Goal: Task Accomplishment & Management: Use online tool/utility

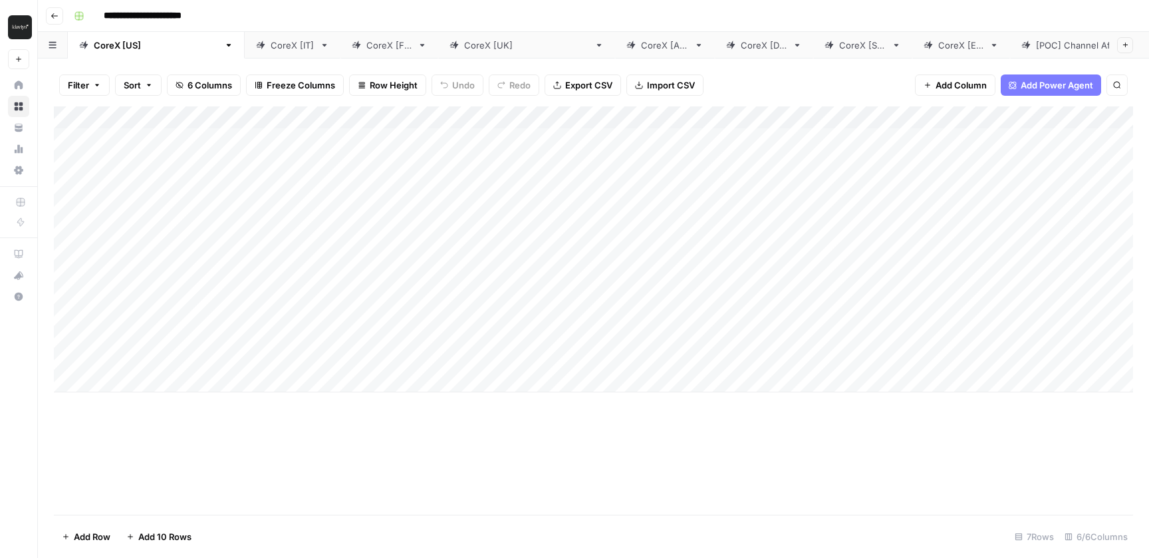
click at [1003, 137] on div "Add Column" at bounding box center [593, 249] width 1079 height 286
click at [990, 138] on div "Add Column" at bounding box center [593, 249] width 1079 height 286
drag, startPoint x: 1082, startPoint y: 141, endPoint x: 958, endPoint y: 139, distance: 123.7
click at [958, 139] on div "**********" at bounding box center [999, 142] width 285 height 23
click at [958, 139] on input "**********" at bounding box center [969, 143] width 213 height 16
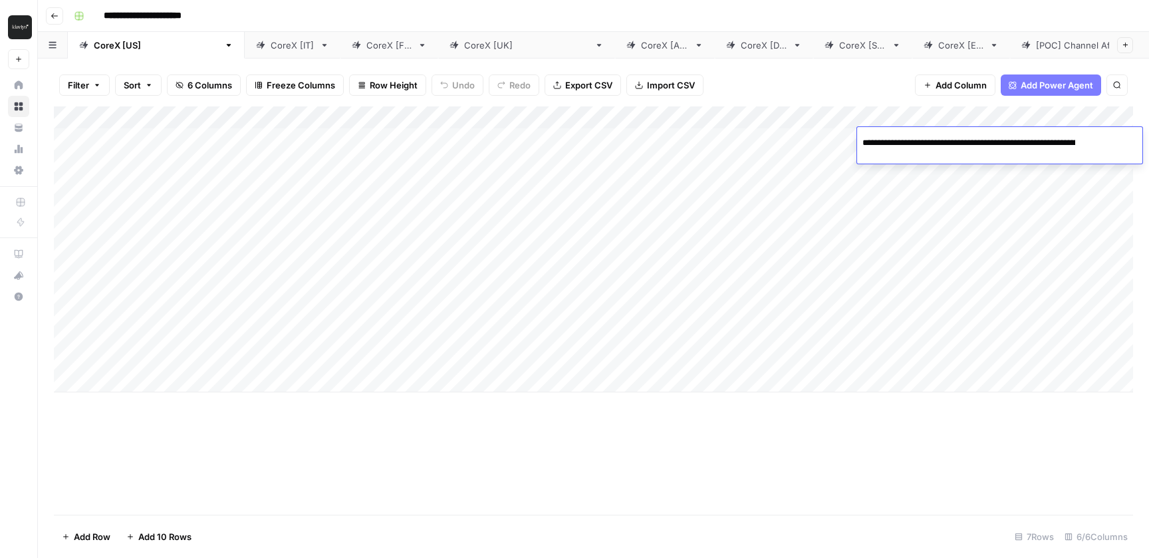
click at [958, 139] on input "**********" at bounding box center [969, 143] width 213 height 16
click at [604, 438] on div "Add Column" at bounding box center [593, 310] width 1079 height 408
click at [933, 190] on div "Add Column" at bounding box center [593, 249] width 1079 height 286
click at [947, 171] on div "Add Column" at bounding box center [593, 249] width 1079 height 286
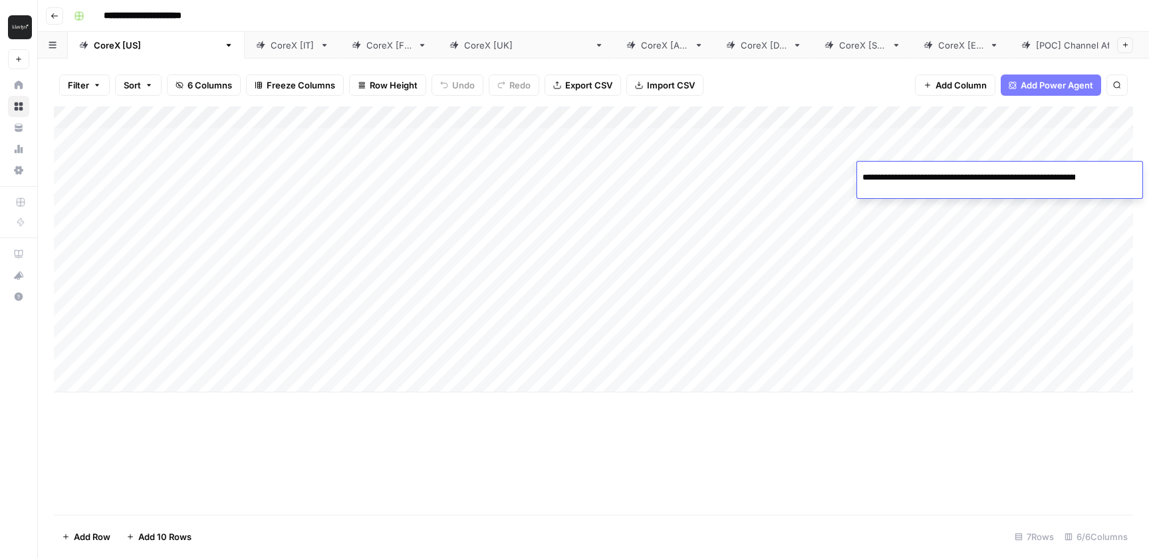
scroll to position [0, 200]
click at [921, 179] on input "**********" at bounding box center [969, 178] width 213 height 16
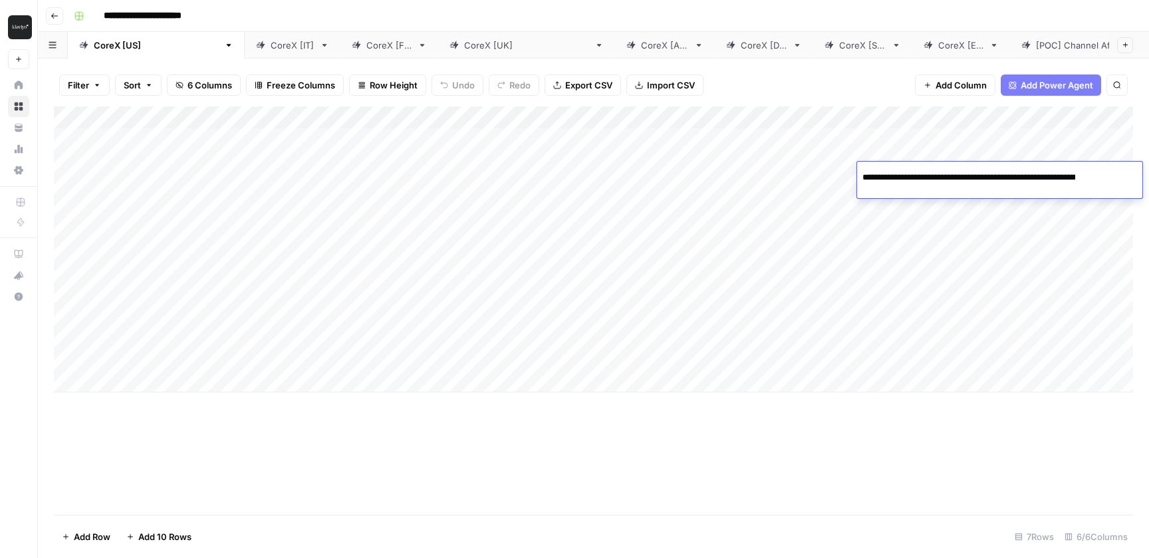
click at [271, 51] on div "CoreX [IT]" at bounding box center [293, 45] width 44 height 13
click at [633, 178] on div "Add Column" at bounding box center [593, 249] width 1079 height 286
click at [571, 176] on div "Add Column" at bounding box center [593, 249] width 1079 height 286
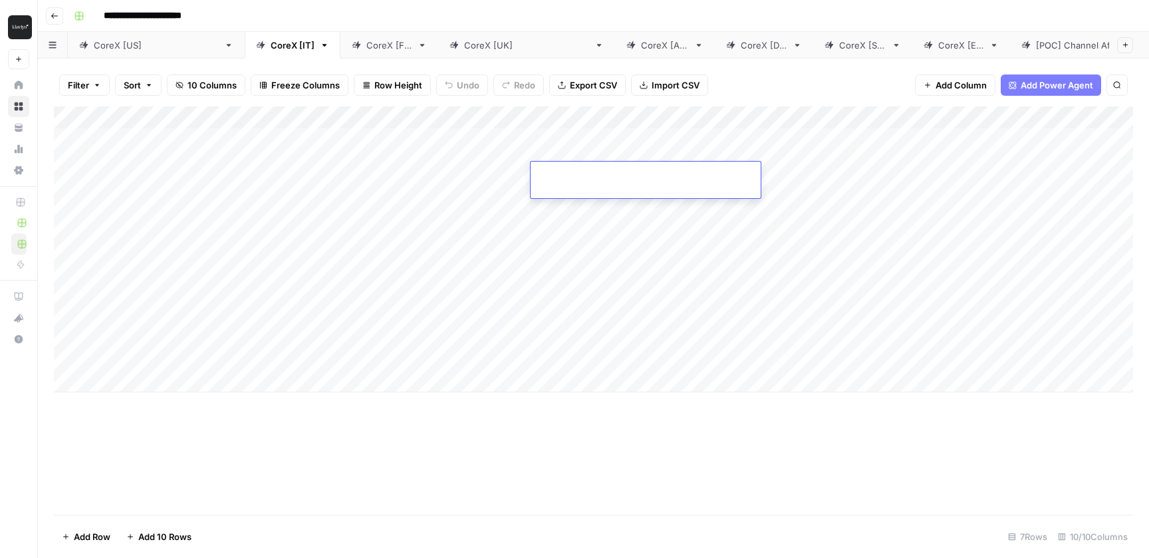
click at [571, 176] on input at bounding box center [642, 178] width 213 height 16
type input "**********"
click at [681, 436] on div "Add Column" at bounding box center [593, 310] width 1079 height 408
click at [866, 172] on div "Add Column" at bounding box center [593, 249] width 1079 height 286
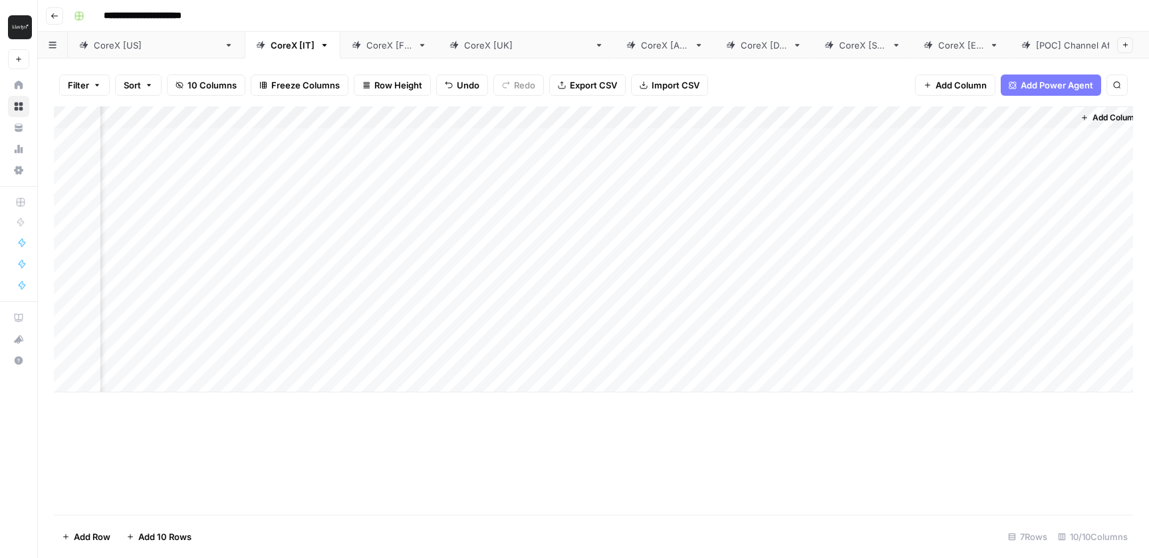
scroll to position [0, 462]
click at [974, 174] on div "Add Column" at bounding box center [593, 249] width 1079 height 286
click at [1049, 173] on div "Add Column" at bounding box center [593, 249] width 1079 height 286
click at [1045, 138] on div "Add Column" at bounding box center [593, 249] width 1079 height 286
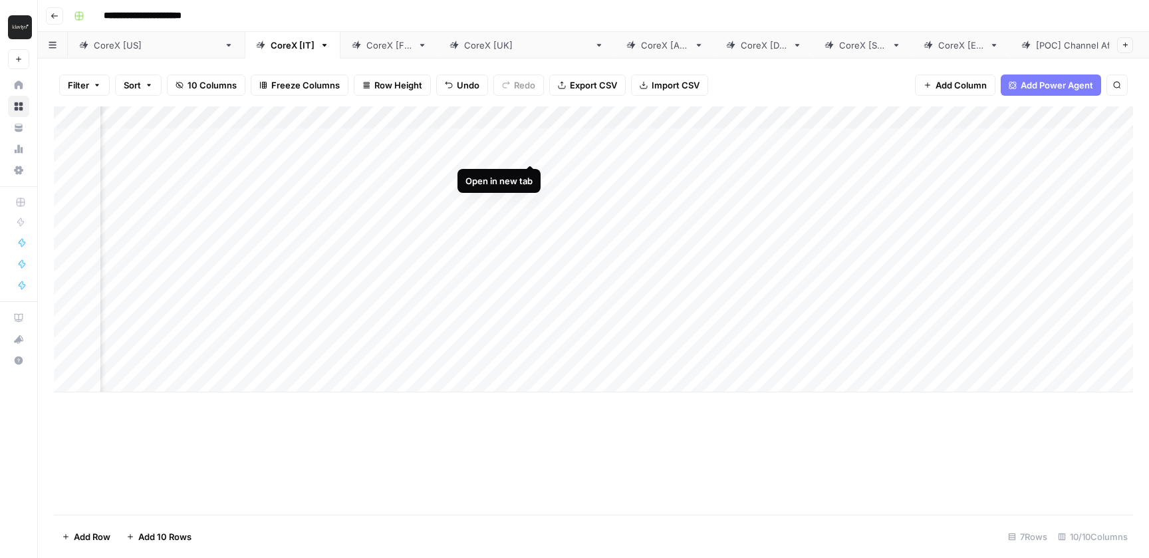
click at [529, 134] on div "Add Column" at bounding box center [593, 249] width 1079 height 286
click at [531, 172] on div "Add Column" at bounding box center [593, 249] width 1079 height 286
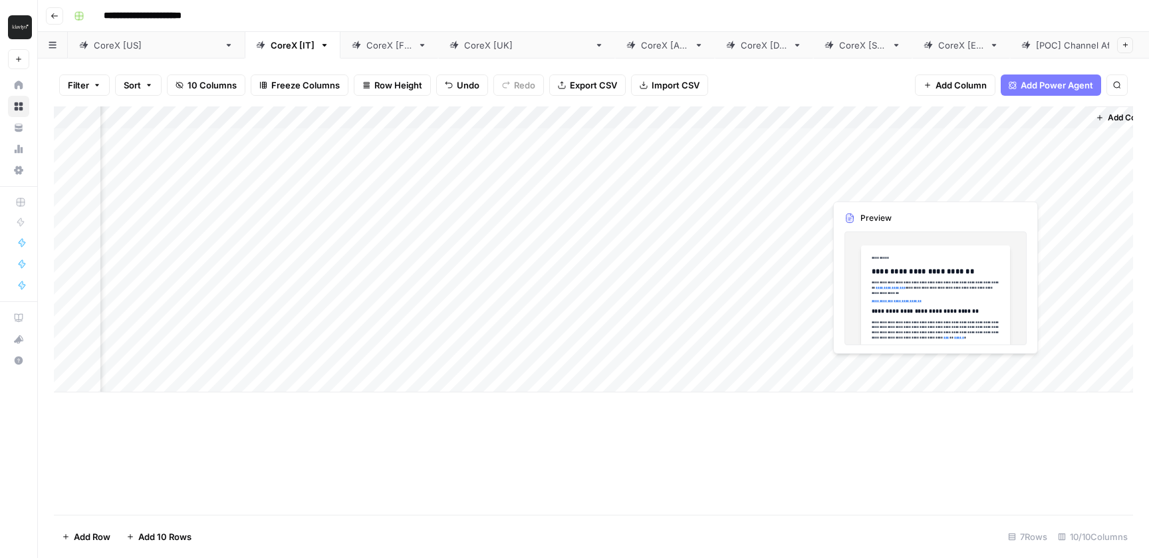
scroll to position [0, 462]
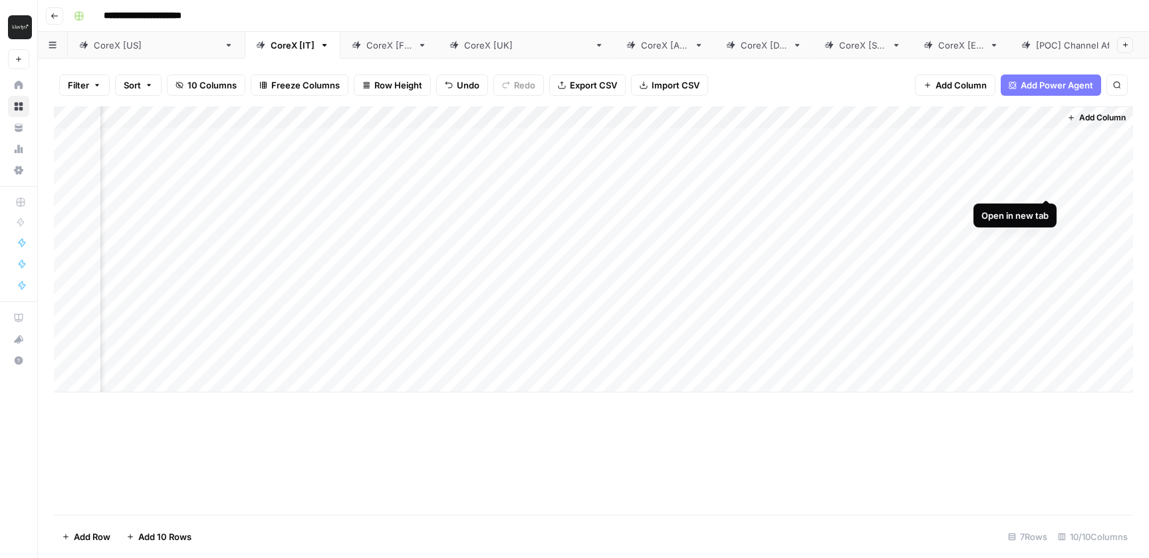
click at [1048, 174] on div "Add Column" at bounding box center [593, 249] width 1079 height 286
click at [284, 168] on div "Add Column" at bounding box center [593, 249] width 1079 height 286
click at [1045, 170] on div "Add Column" at bounding box center [593, 249] width 1079 height 286
click at [773, 175] on div "Add Column" at bounding box center [593, 249] width 1079 height 286
click at [773, 174] on div "Add Column" at bounding box center [593, 249] width 1079 height 286
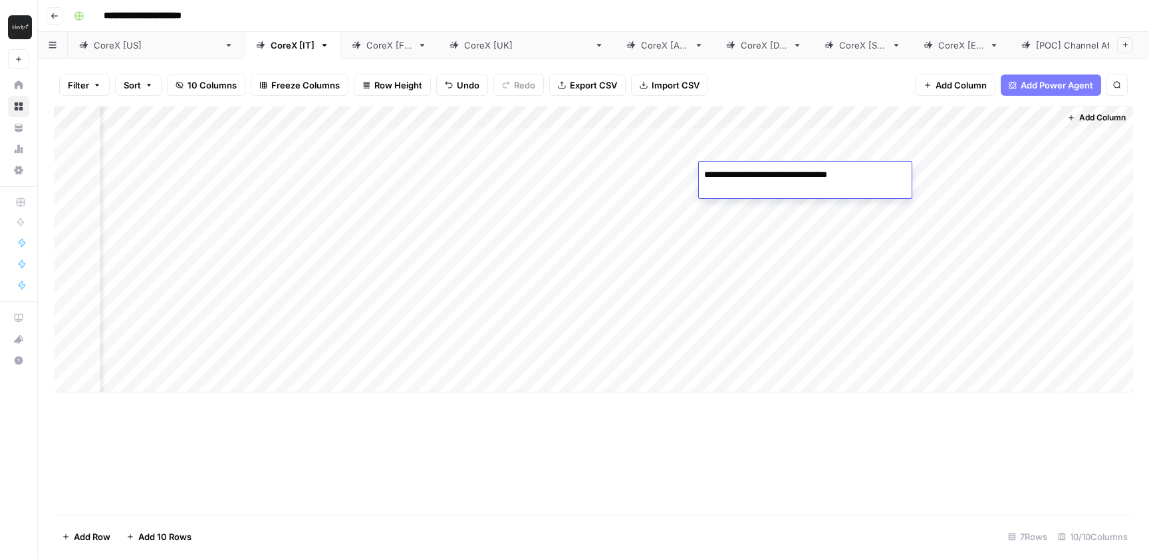
click at [773, 174] on textarea "**********" at bounding box center [805, 175] width 213 height 19
click at [870, 142] on div "Add Column" at bounding box center [593, 249] width 1079 height 286
click at [867, 176] on div "Add Column" at bounding box center [593, 249] width 1079 height 286
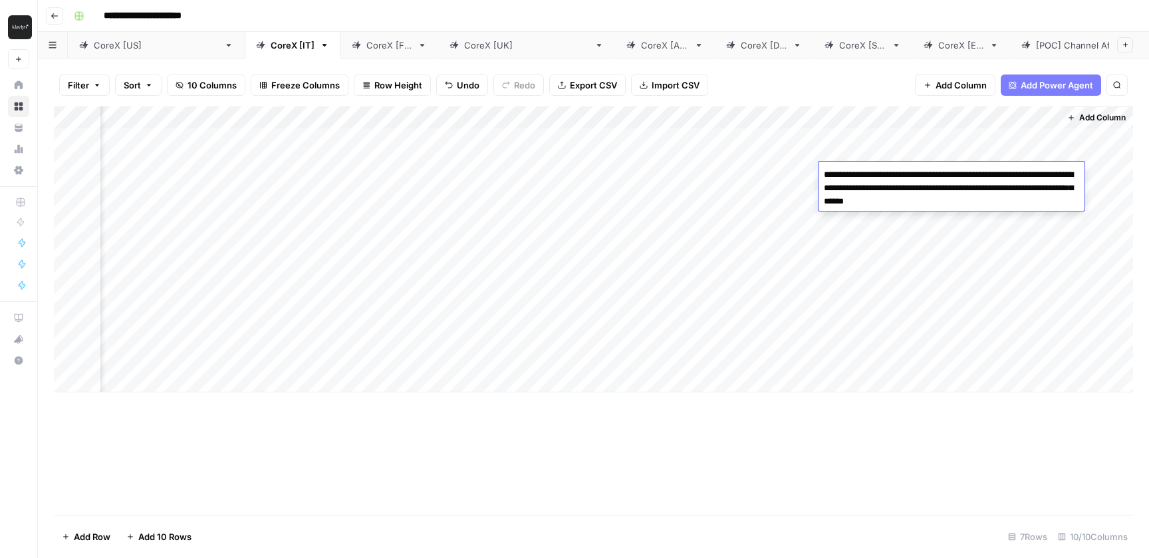
click at [867, 176] on textarea "**********" at bounding box center [952, 188] width 266 height 45
click at [815, 71] on div "Filter Sort 10 Columns Freeze Columns Row Height Undo Redo Export CSV Import CS…" at bounding box center [593, 85] width 1079 height 43
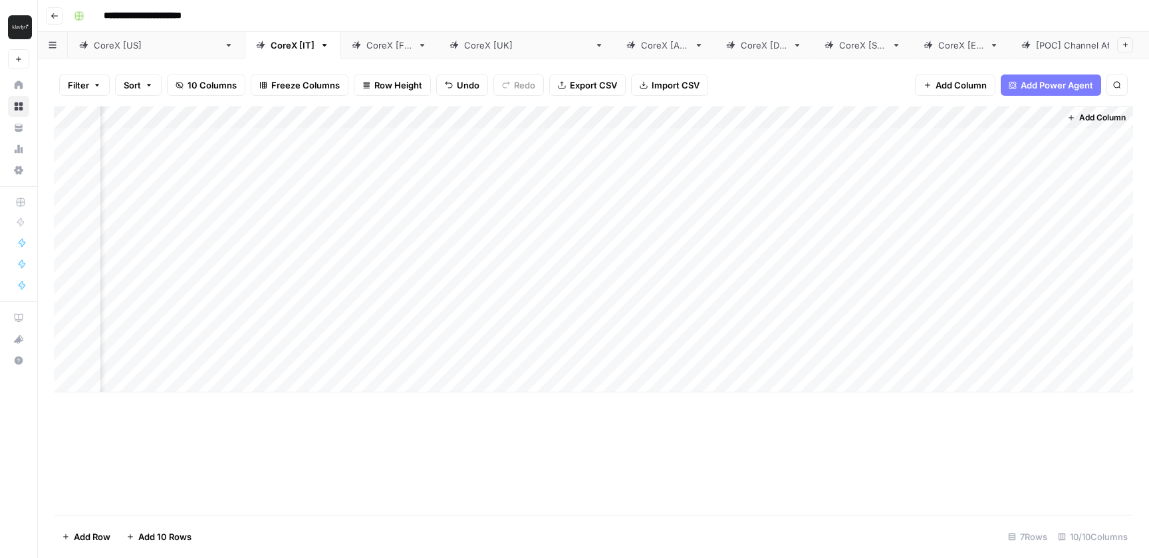
click at [340, 53] on link "CoreX [FR]" at bounding box center [389, 45] width 98 height 27
click at [720, 176] on div "Add Column" at bounding box center [593, 249] width 1079 height 286
click at [637, 176] on div "Add Column" at bounding box center [593, 249] width 1079 height 286
click at [637, 176] on input at bounding box center [642, 178] width 213 height 16
type input "**********"
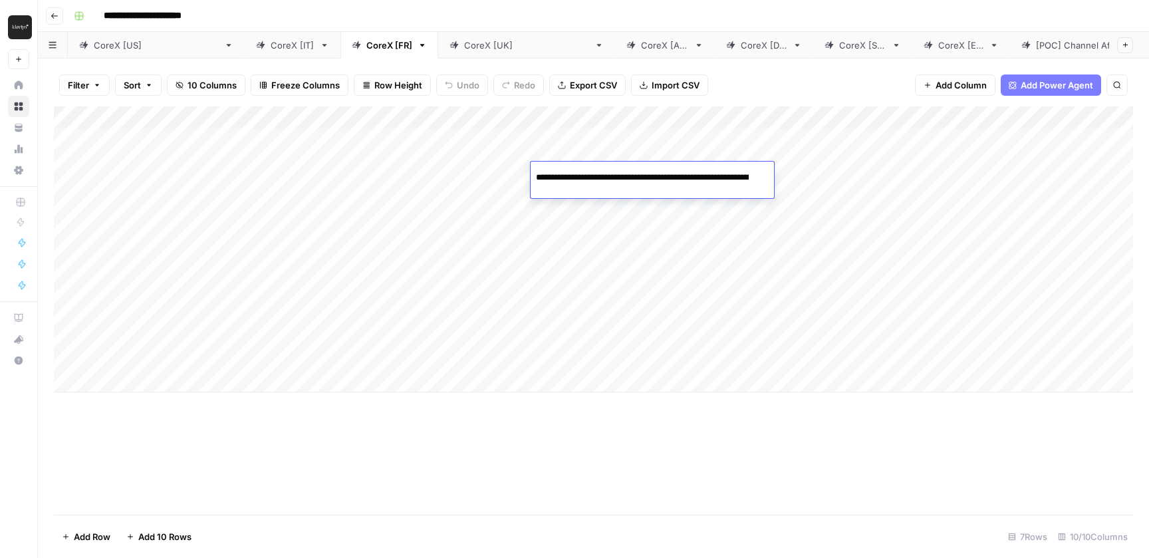
scroll to position [0, 233]
click at [847, 78] on div "Filter Sort 10 Columns Freeze Columns Row Height Undo Redo Export CSV Import CS…" at bounding box center [593, 85] width 1079 height 43
click at [880, 174] on div "Add Column" at bounding box center [593, 249] width 1079 height 286
click at [464, 46] on div "CoreX [[GEOGRAPHIC_DATA]]" at bounding box center [526, 45] width 125 height 13
click at [680, 180] on div "Add Column" at bounding box center [593, 249] width 1079 height 286
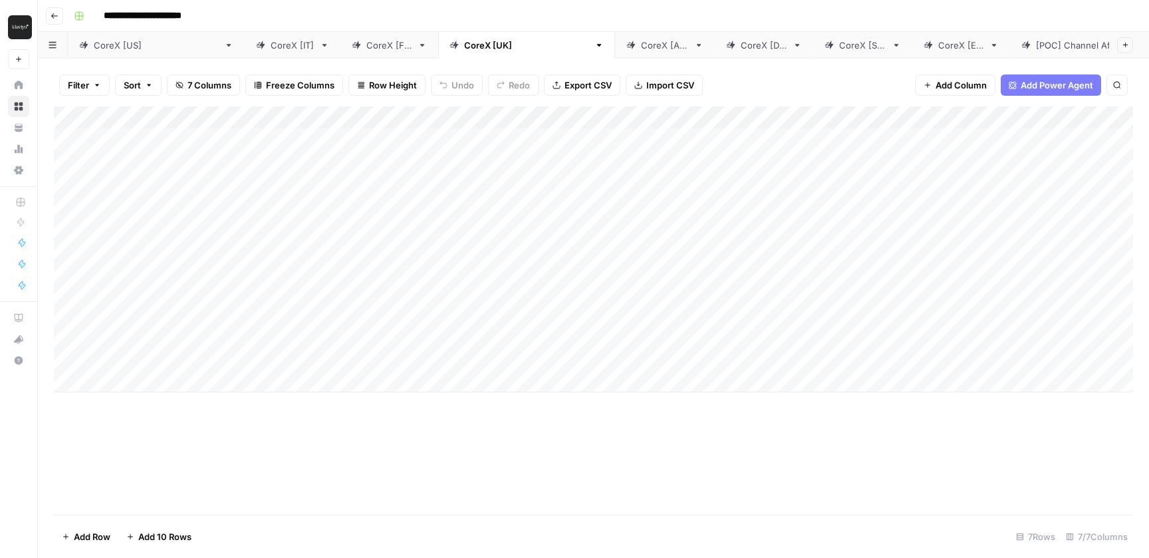
click at [680, 180] on div "Add Column" at bounding box center [593, 249] width 1079 height 286
type input "**********"
click at [780, 444] on div "Add Column" at bounding box center [593, 310] width 1079 height 408
click at [845, 172] on div "Add Column" at bounding box center [593, 249] width 1079 height 286
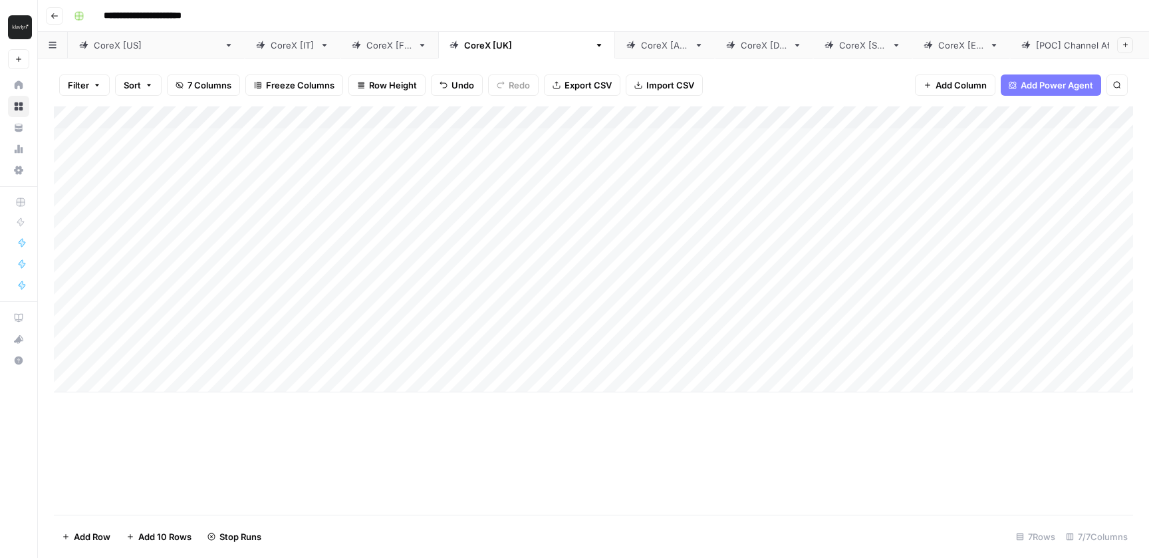
click at [641, 49] on div "CoreX [AU]" at bounding box center [665, 45] width 48 height 13
click at [628, 181] on div "Add Column" at bounding box center [593, 249] width 1079 height 286
click at [614, 177] on div "Add Column" at bounding box center [593, 249] width 1079 height 286
type input "**********"
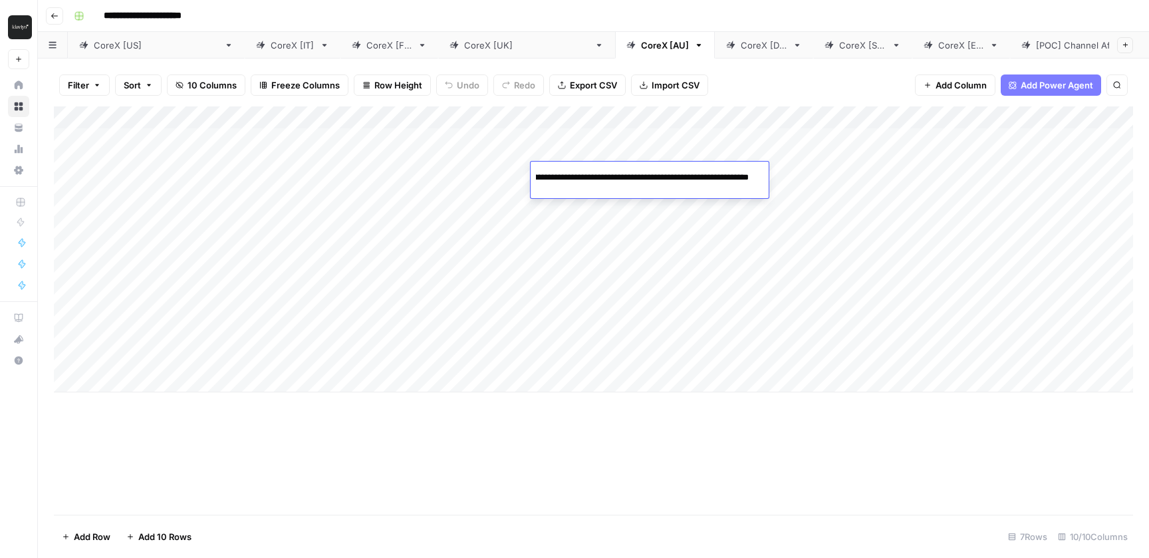
click at [710, 456] on div "Add Column" at bounding box center [593, 310] width 1079 height 408
click at [845, 175] on div "Add Column" at bounding box center [593, 249] width 1079 height 286
click at [741, 46] on div "CoreX [DE]" at bounding box center [764, 45] width 47 height 13
click at [672, 191] on div "Add Column" at bounding box center [593, 249] width 1079 height 286
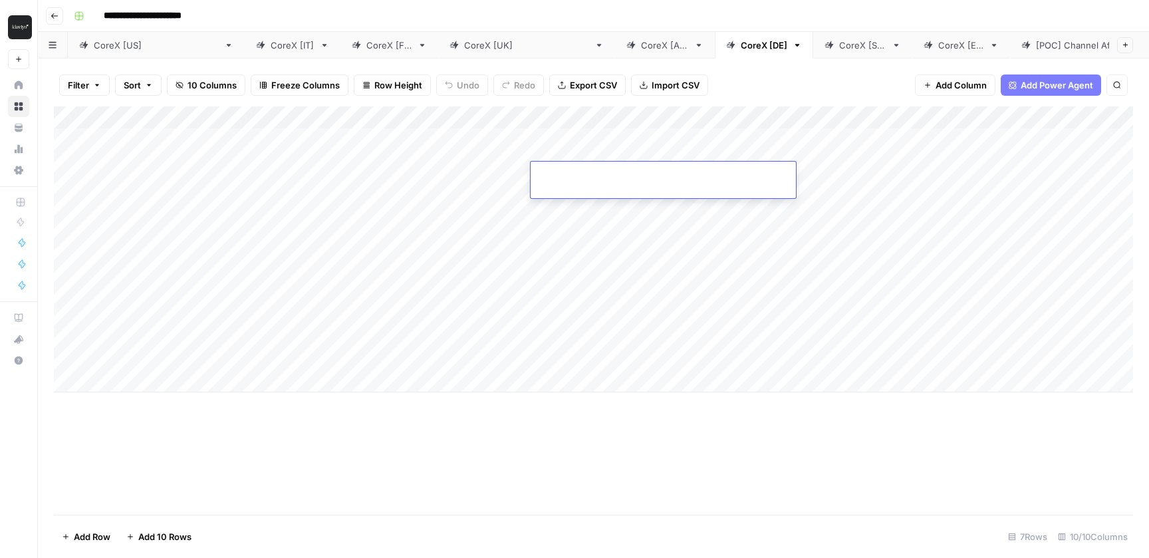
type input "**********"
click at [749, 500] on div "Add Column" at bounding box center [593, 310] width 1079 height 408
click at [898, 175] on div "Add Column" at bounding box center [593, 249] width 1079 height 286
click at [839, 45] on div "CoreX [SG]" at bounding box center [862, 45] width 47 height 13
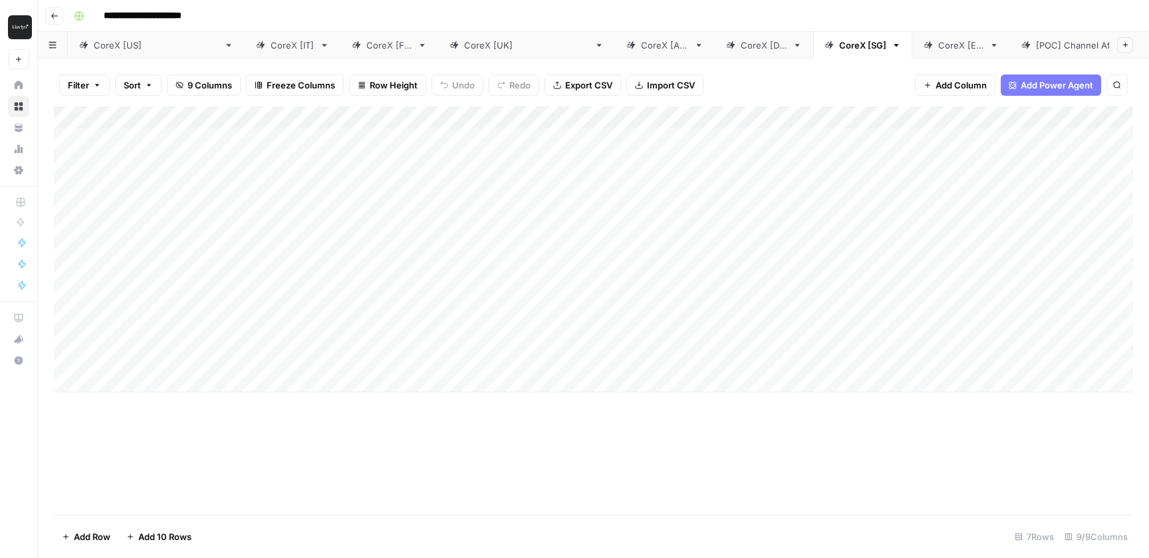
click at [656, 182] on div "Add Column" at bounding box center [593, 249] width 1079 height 286
type input "**********"
click at [745, 489] on div "Add Column" at bounding box center [593, 310] width 1079 height 408
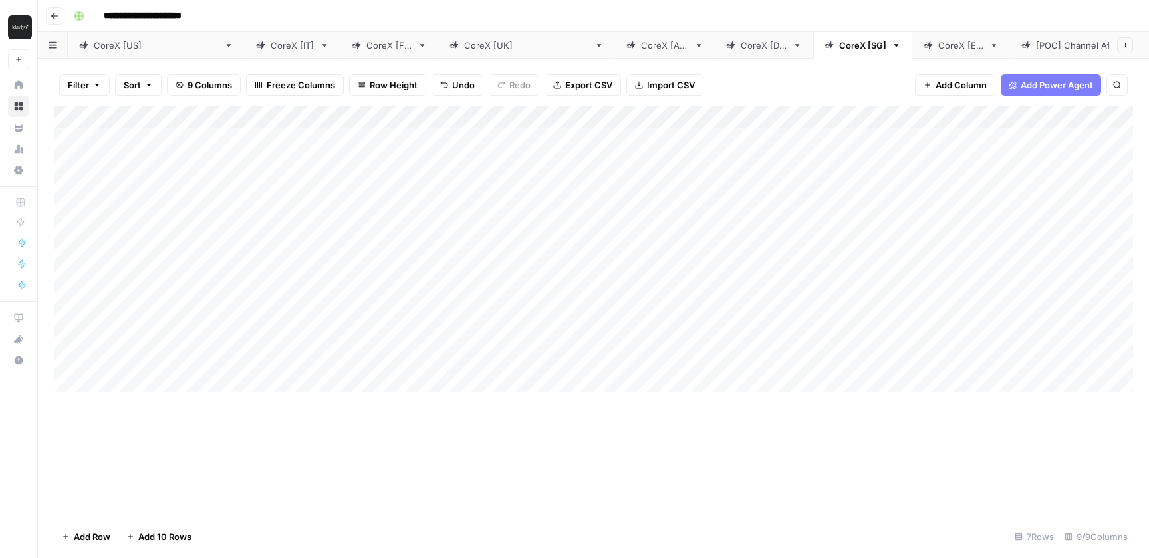
click at [861, 174] on div "Add Column" at bounding box center [593, 249] width 1079 height 286
click at [938, 47] on div "CoreX [ES]" at bounding box center [961, 45] width 46 height 13
click at [693, 176] on div "Add Column" at bounding box center [593, 249] width 1079 height 286
type input "**********"
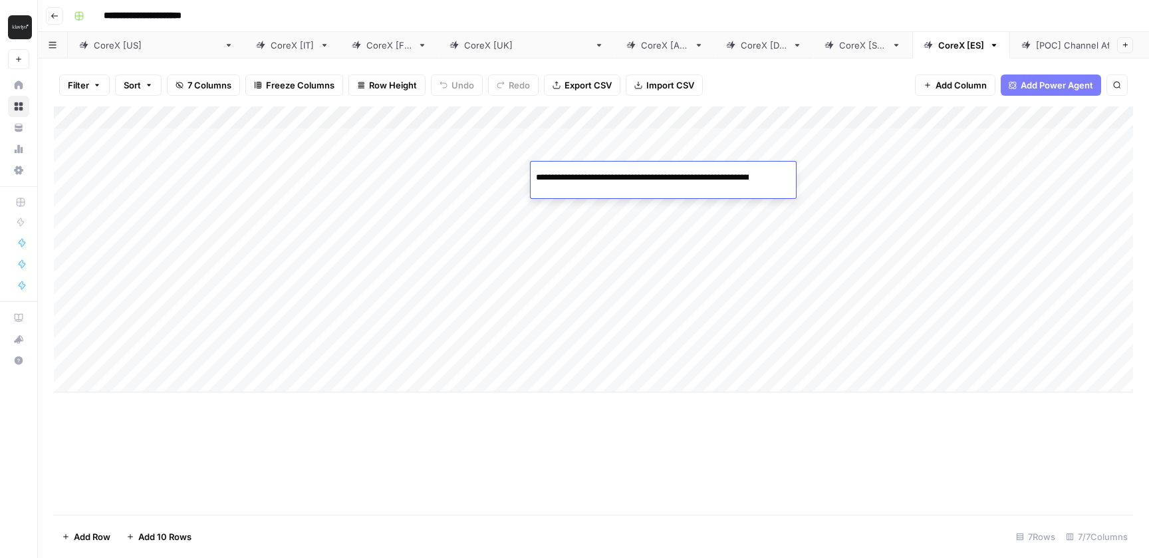
scroll to position [0, 233]
click at [801, 439] on div "Add Column" at bounding box center [593, 310] width 1079 height 408
click at [898, 170] on div "Add Column" at bounding box center [593, 249] width 1079 height 286
click at [366, 44] on div "CoreX [FR]" at bounding box center [389, 45] width 46 height 13
click at [464, 49] on div "CoreX [[GEOGRAPHIC_DATA]]" at bounding box center [526, 45] width 125 height 13
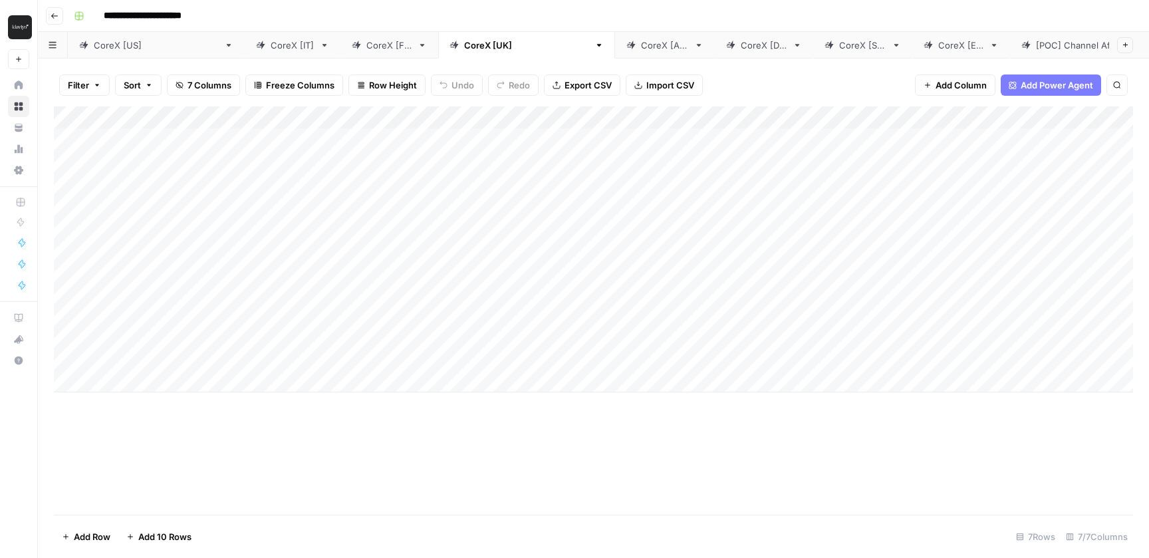
click at [340, 51] on link "CoreX [FR]" at bounding box center [389, 45] width 98 height 27
click at [464, 46] on div "CoreX [[GEOGRAPHIC_DATA]]" at bounding box center [526, 45] width 125 height 13
click at [641, 47] on div "CoreX [AU]" at bounding box center [665, 45] width 48 height 13
click at [715, 53] on link "CoreX [DE]" at bounding box center [764, 45] width 98 height 27
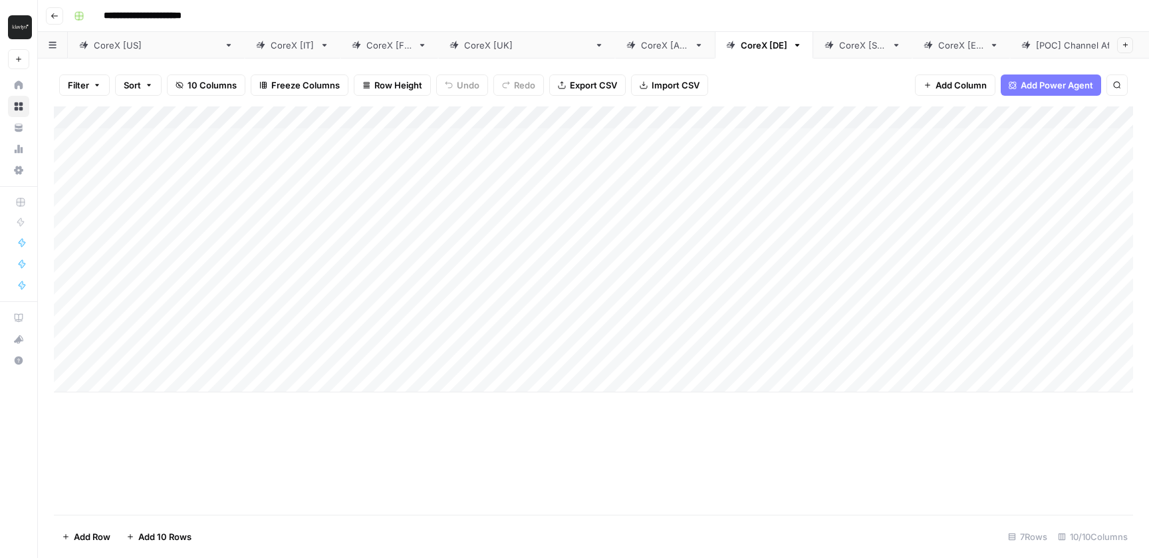
click at [839, 46] on div "CoreX [SG]" at bounding box center [862, 45] width 47 height 13
click at [938, 49] on div "CoreX [ES]" at bounding box center [961, 45] width 46 height 13
click at [271, 45] on div "CoreX [IT]" at bounding box center [293, 45] width 44 height 13
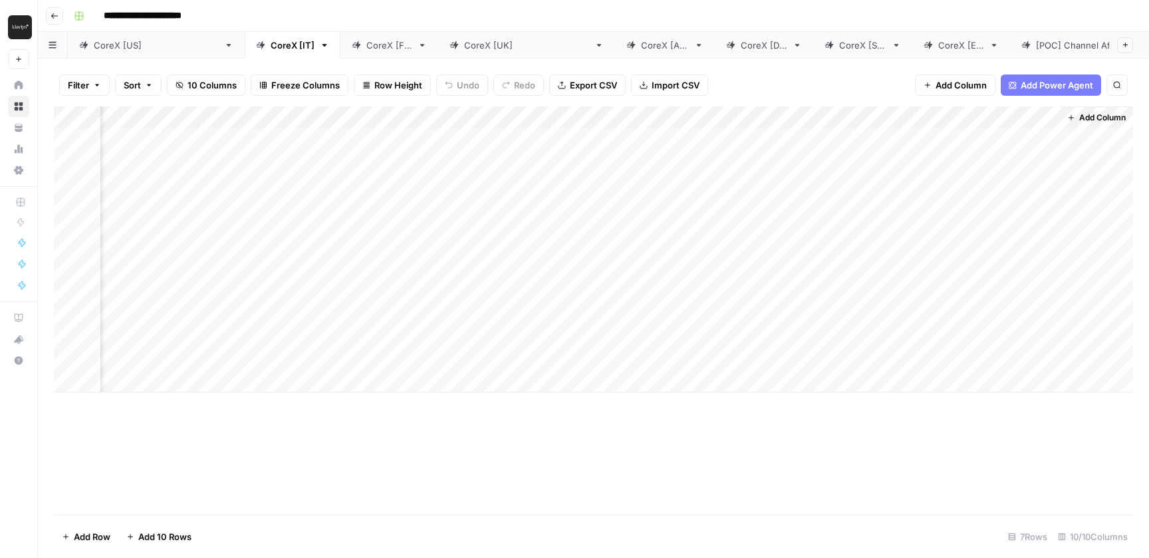
click at [352, 51] on div "CoreX [FR]" at bounding box center [382, 45] width 61 height 13
click at [1047, 174] on div "Add Column" at bounding box center [593, 249] width 1079 height 286
click at [464, 47] on div "CoreX [[GEOGRAPHIC_DATA]]" at bounding box center [526, 45] width 125 height 13
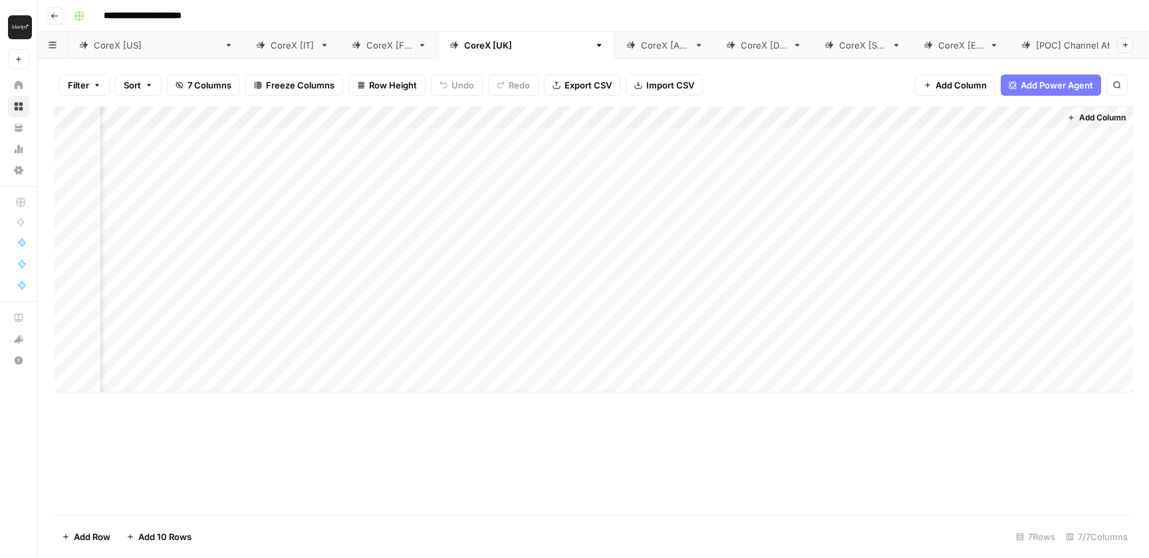
click at [641, 42] on div "CoreX [AU]" at bounding box center [665, 45] width 48 height 13
click at [715, 51] on link "CoreX [DE]" at bounding box center [764, 45] width 98 height 27
click at [839, 45] on div "CoreX [SG]" at bounding box center [862, 45] width 47 height 13
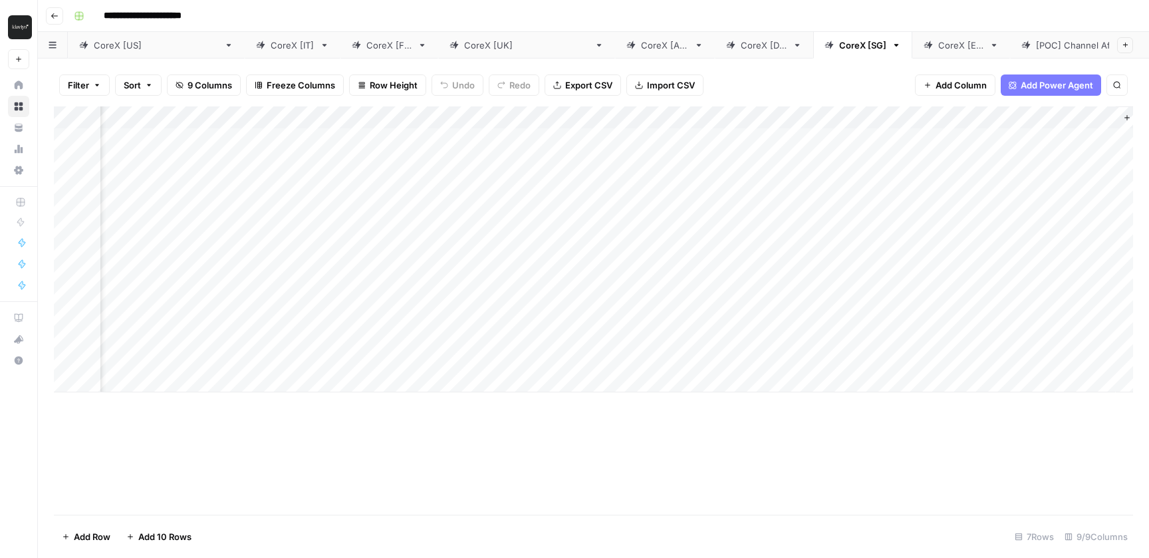
scroll to position [0, 384]
click at [340, 52] on link "CoreX [FR]" at bounding box center [389, 45] width 98 height 27
click at [450, 45] on icon at bounding box center [454, 45] width 9 height 9
click at [848, 174] on div "Add Column" at bounding box center [593, 249] width 1079 height 286
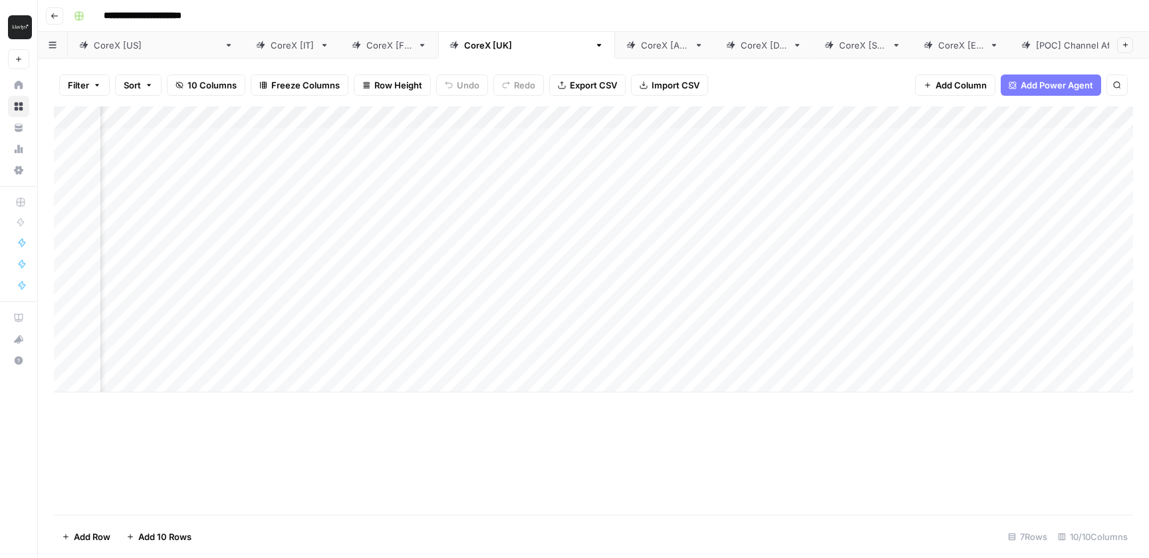
click at [641, 47] on div "CoreX [AU]" at bounding box center [665, 45] width 48 height 13
click at [1046, 169] on div "Add Column" at bounding box center [593, 249] width 1079 height 286
click at [741, 46] on div "CoreX [DE]" at bounding box center [764, 45] width 47 height 13
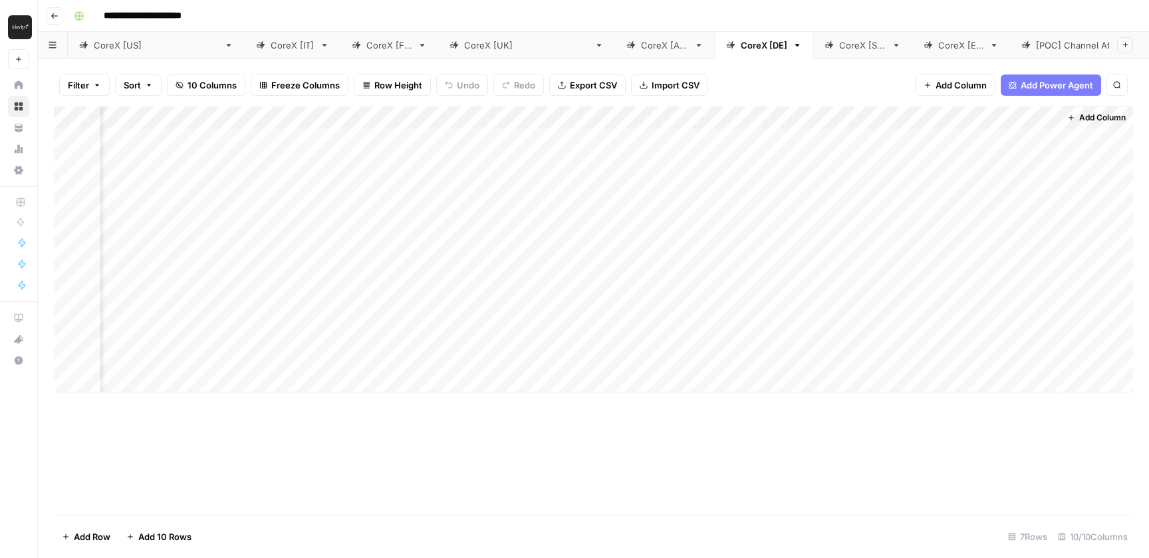
click at [1045, 168] on div "Add Column" at bounding box center [593, 249] width 1079 height 286
click at [839, 46] on div "CoreX [SG]" at bounding box center [862, 45] width 47 height 13
click at [1048, 172] on div "Add Column" at bounding box center [593, 249] width 1079 height 286
click at [938, 43] on div "CoreX [ES]" at bounding box center [961, 45] width 46 height 13
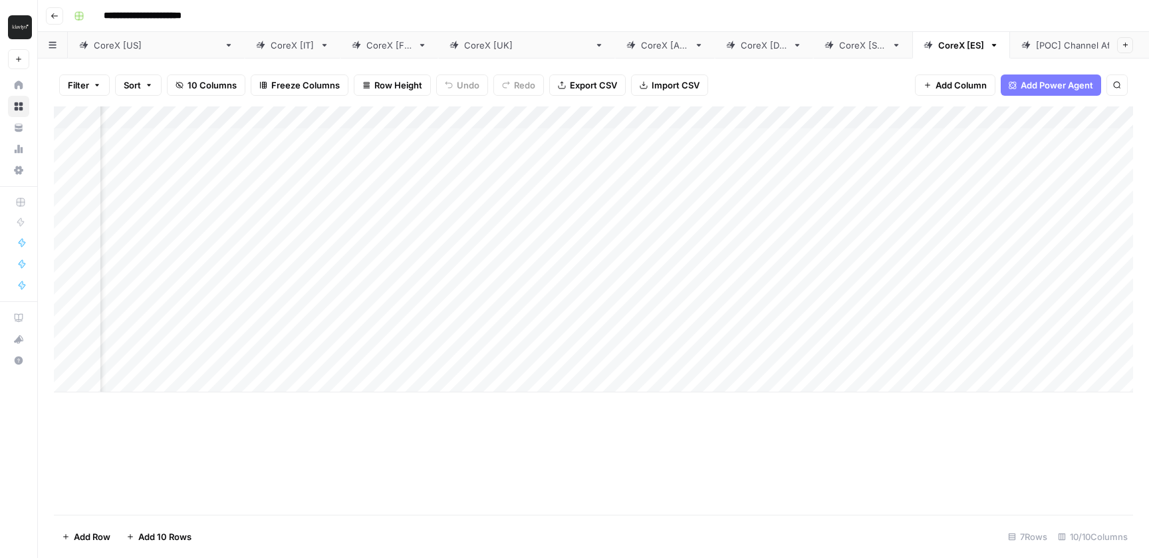
scroll to position [0, 264]
click at [849, 172] on div "Add Column" at bounding box center [593, 249] width 1079 height 286
click at [107, 43] on div "CoreX [[GEOGRAPHIC_DATA]]" at bounding box center [156, 45] width 125 height 13
click at [975, 209] on div "Add Column" at bounding box center [593, 249] width 1079 height 286
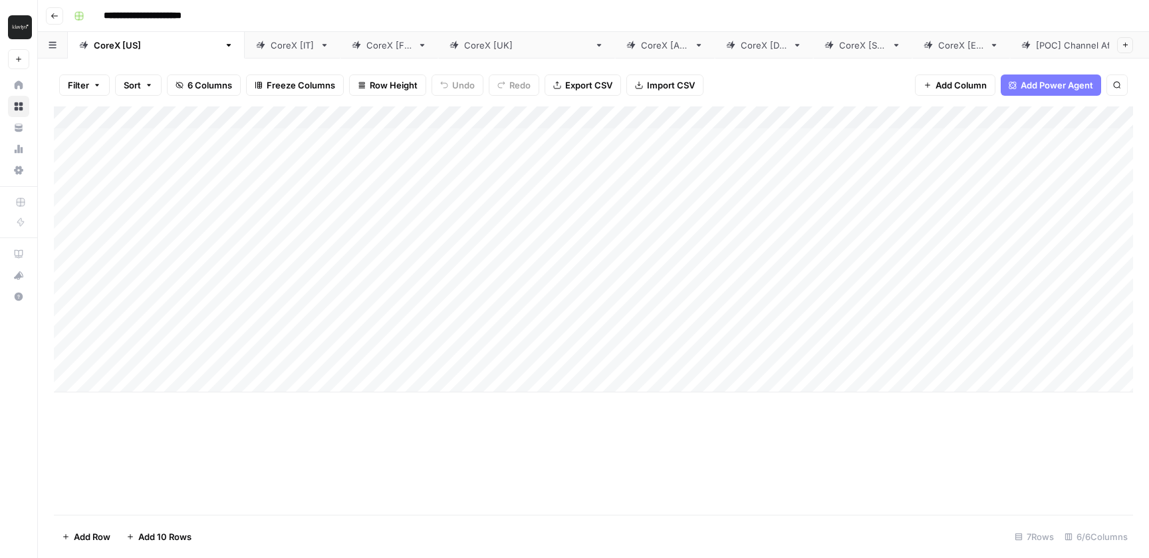
click at [962, 211] on div "Add Column" at bounding box center [593, 249] width 1079 height 286
click at [1062, 210] on input "**********" at bounding box center [969, 212] width 213 height 16
click at [1060, 210] on input "**********" at bounding box center [969, 212] width 213 height 16
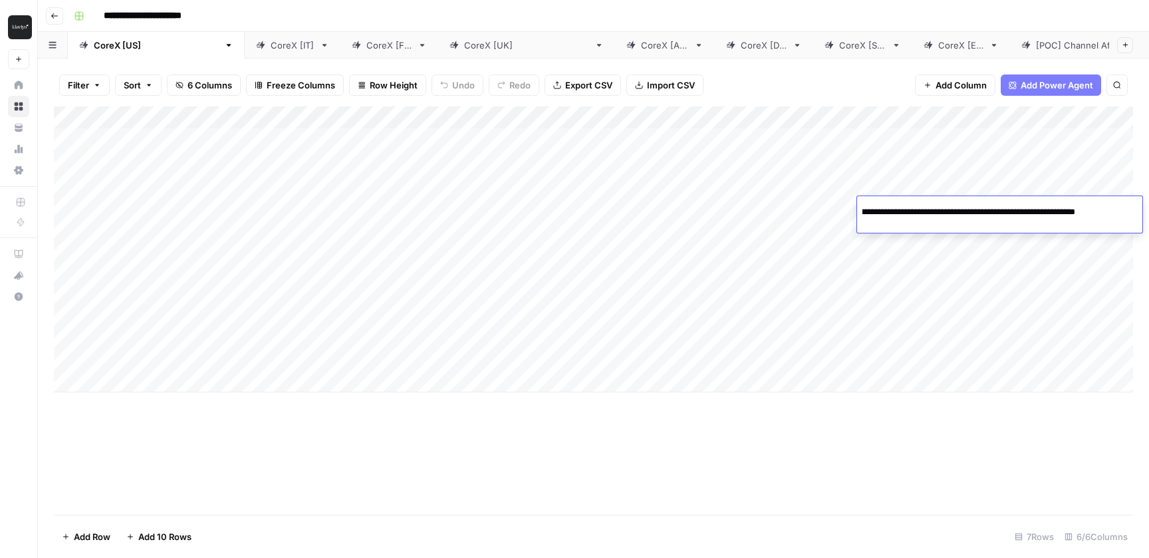
click at [1060, 210] on input "**********" at bounding box center [969, 212] width 213 height 16
click at [271, 45] on div "CoreX [IT]" at bounding box center [293, 45] width 44 height 13
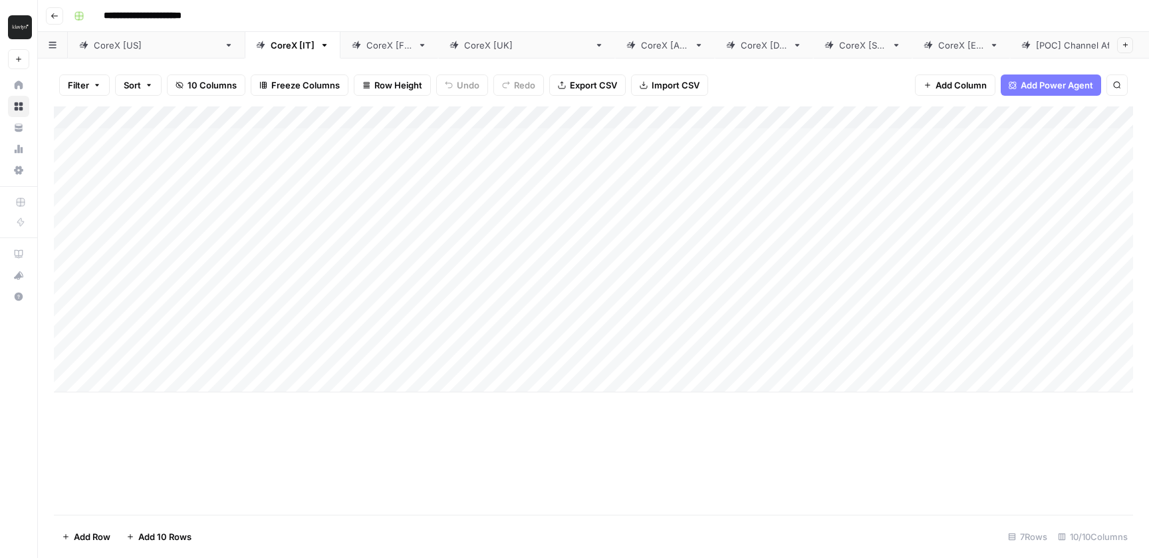
click at [658, 207] on div "Add Column" at bounding box center [593, 249] width 1079 height 286
click at [654, 207] on div "Add Column" at bounding box center [593, 249] width 1079 height 286
click at [654, 207] on input at bounding box center [642, 212] width 213 height 16
type input "**********"
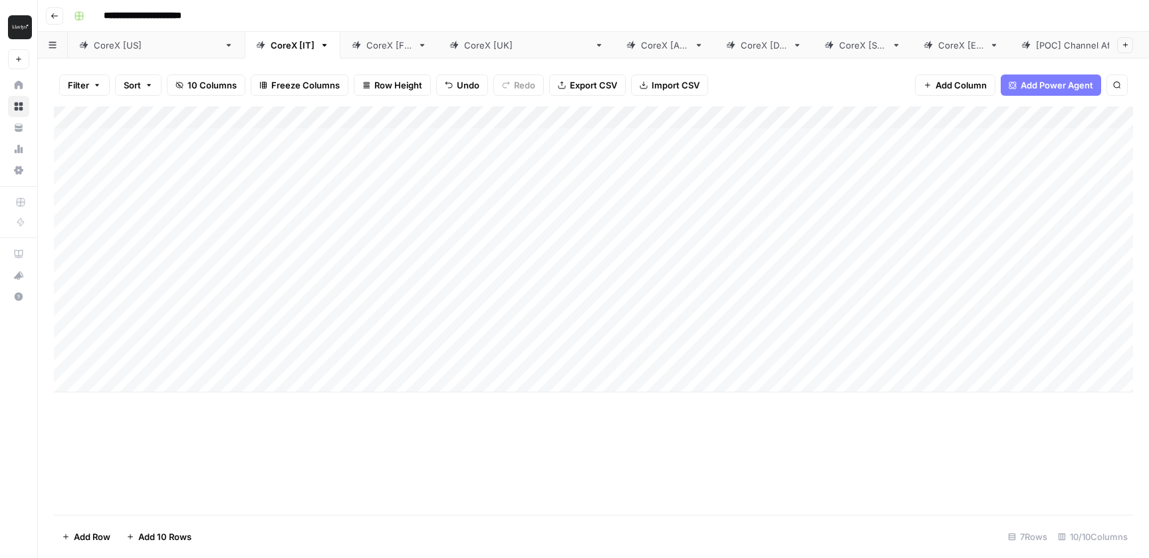
click at [747, 411] on div "Add Column" at bounding box center [593, 310] width 1079 height 408
click at [862, 211] on div "Add Column" at bounding box center [593, 249] width 1079 height 286
click at [340, 55] on link "CoreX [FR]" at bounding box center [389, 45] width 98 height 27
click at [628, 214] on div "Add Column" at bounding box center [593, 249] width 1079 height 286
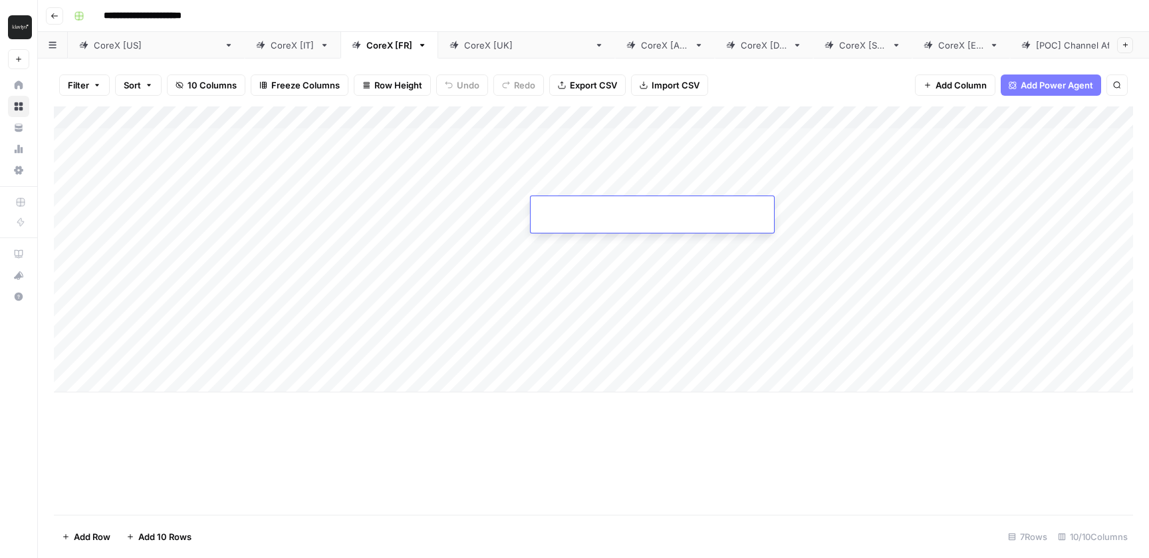
type input "**********"
click at [769, 528] on footer "Add Row Add 10 Rows 7 Rows 10/10 Columns" at bounding box center [593, 536] width 1079 height 43
click at [880, 208] on div "Add Column" at bounding box center [593, 249] width 1079 height 286
click at [464, 47] on div "CoreX [[GEOGRAPHIC_DATA]]" at bounding box center [526, 45] width 125 height 13
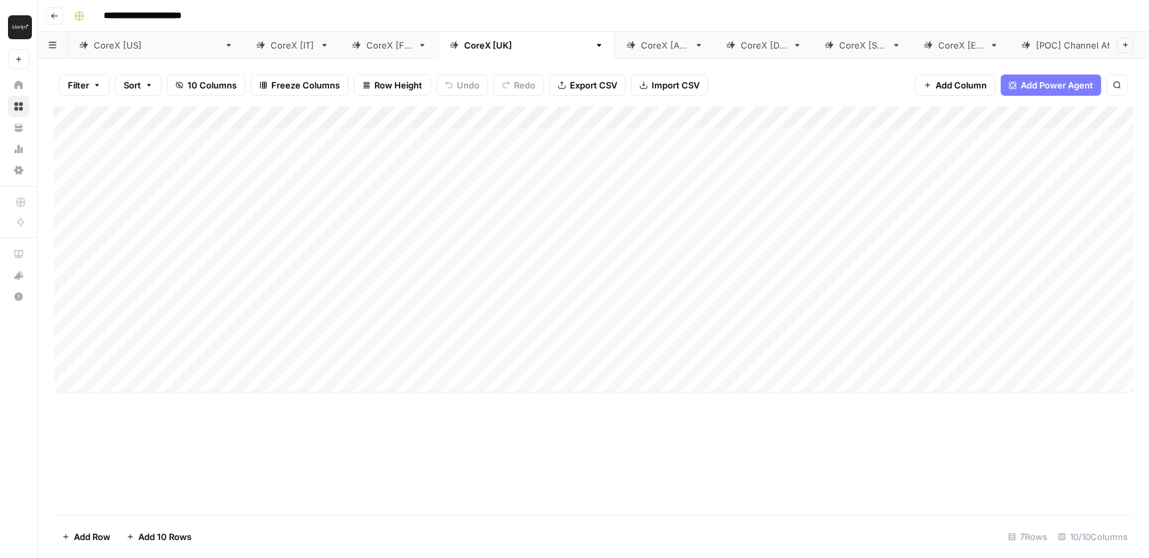
click at [658, 221] on div "Add Column" at bounding box center [593, 249] width 1079 height 286
type input "**********"
click at [818, 501] on div "Add Column" at bounding box center [593, 310] width 1079 height 408
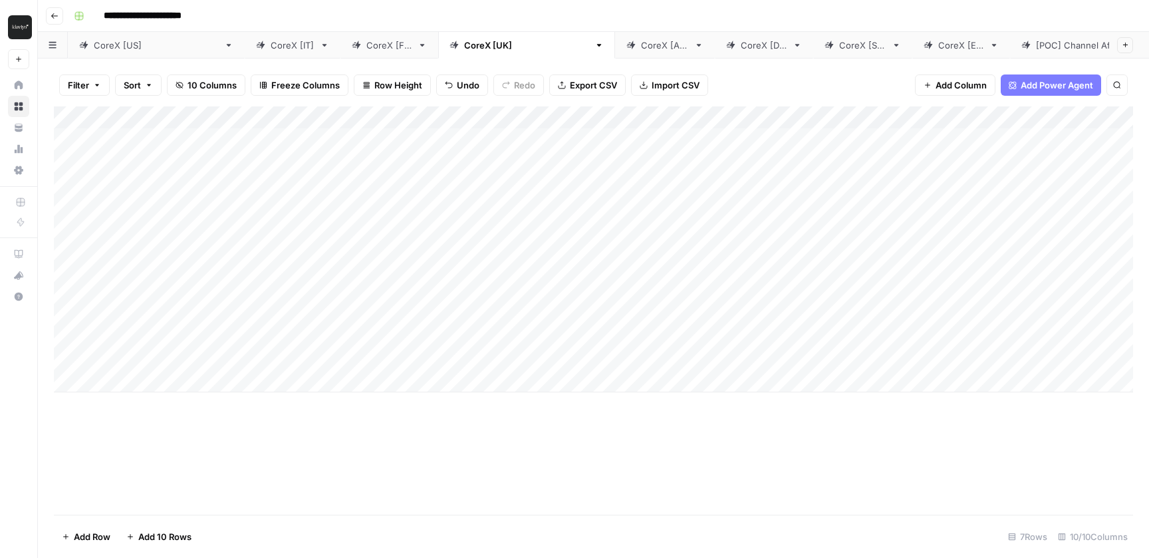
click at [880, 209] on div "Add Column" at bounding box center [593, 249] width 1079 height 286
click at [641, 46] on div "CoreX [AU]" at bounding box center [665, 45] width 48 height 13
click at [652, 212] on div "Add Column" at bounding box center [593, 249] width 1079 height 286
type input "**********"
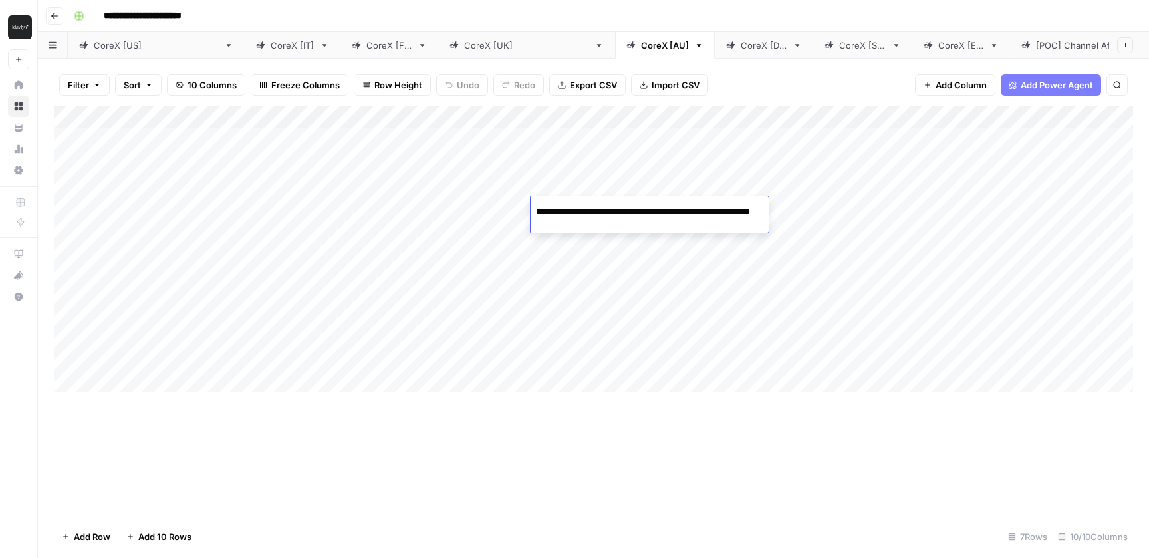
scroll to position [0, 218]
click at [734, 451] on div "Add Column" at bounding box center [593, 310] width 1079 height 408
click at [845, 210] on div "Add Column" at bounding box center [593, 249] width 1079 height 286
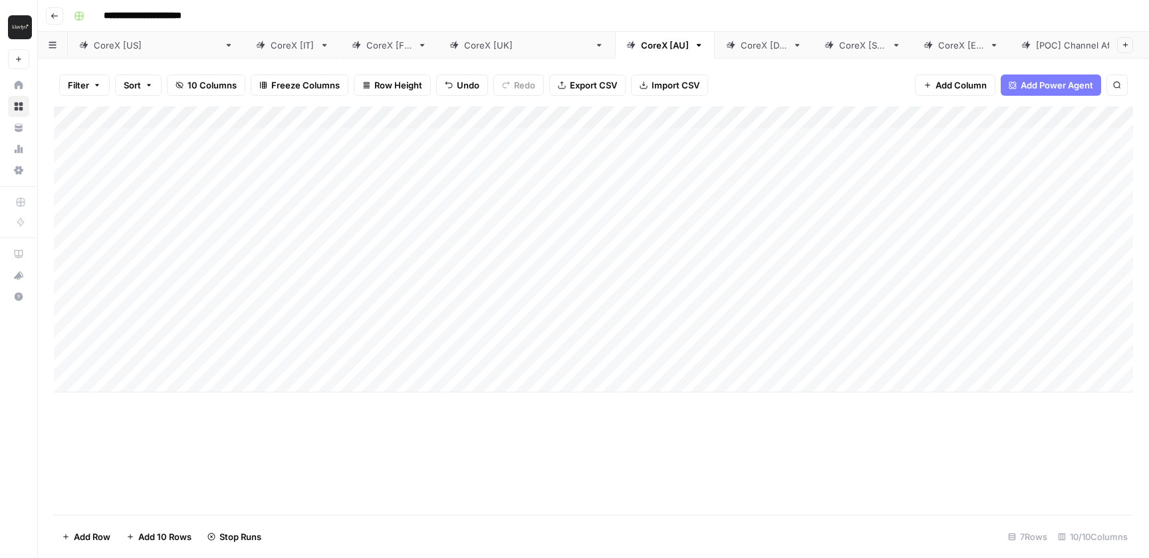
click at [741, 48] on div "CoreX [DE]" at bounding box center [764, 45] width 47 height 13
click at [660, 218] on div "Add Column" at bounding box center [593, 249] width 1079 height 286
type input "**********"
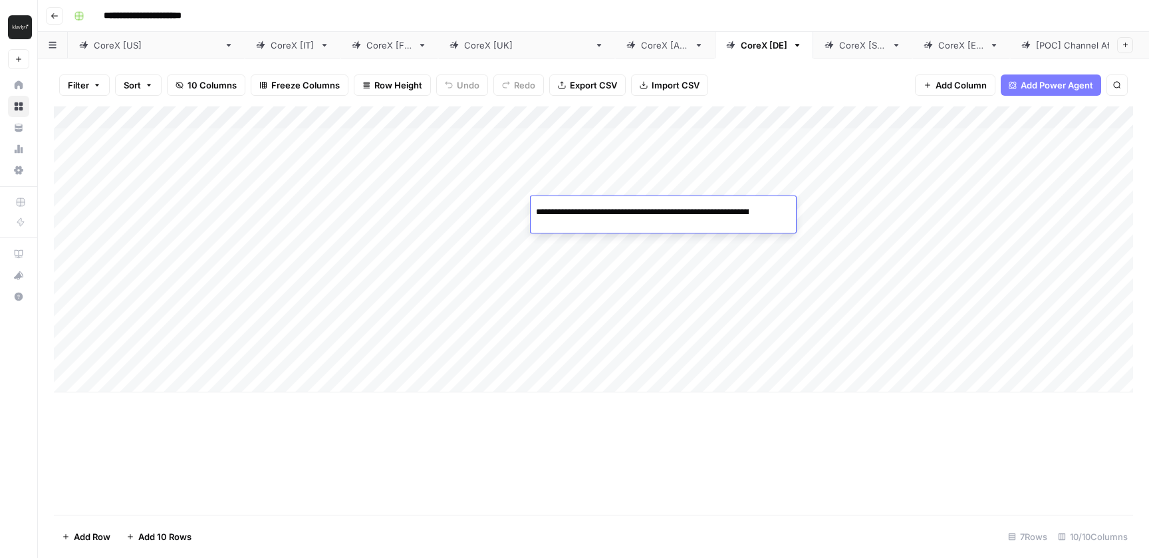
scroll to position [0, 218]
click at [788, 443] on div "Add Column" at bounding box center [593, 310] width 1079 height 408
click at [849, 211] on div "Add Column" at bounding box center [593, 249] width 1079 height 286
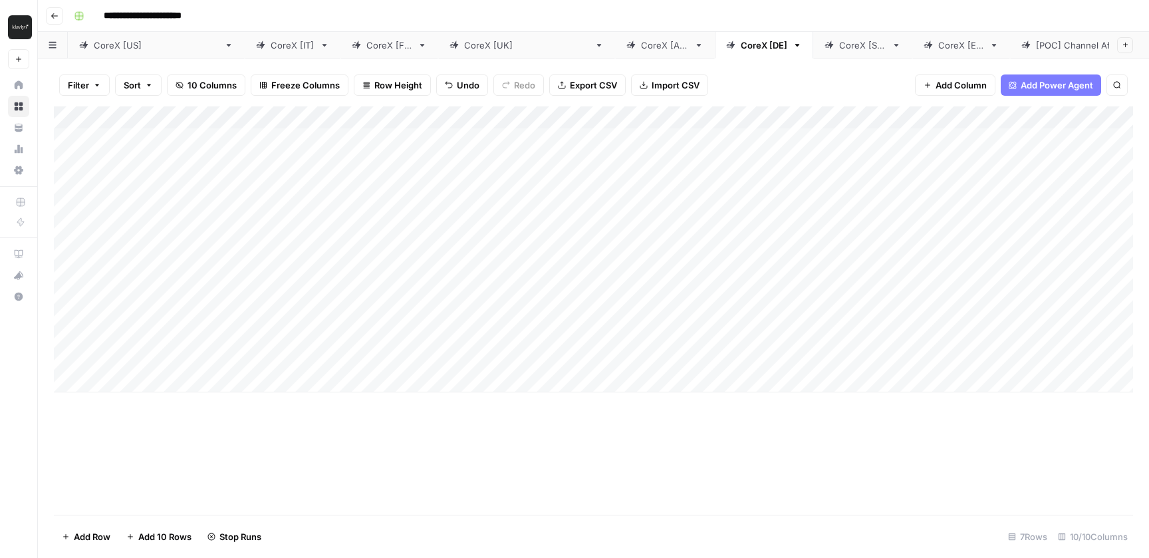
click at [839, 49] on div "CoreX [SG]" at bounding box center [862, 45] width 47 height 13
click at [644, 206] on div "Add Column" at bounding box center [593, 249] width 1079 height 286
type input "**********"
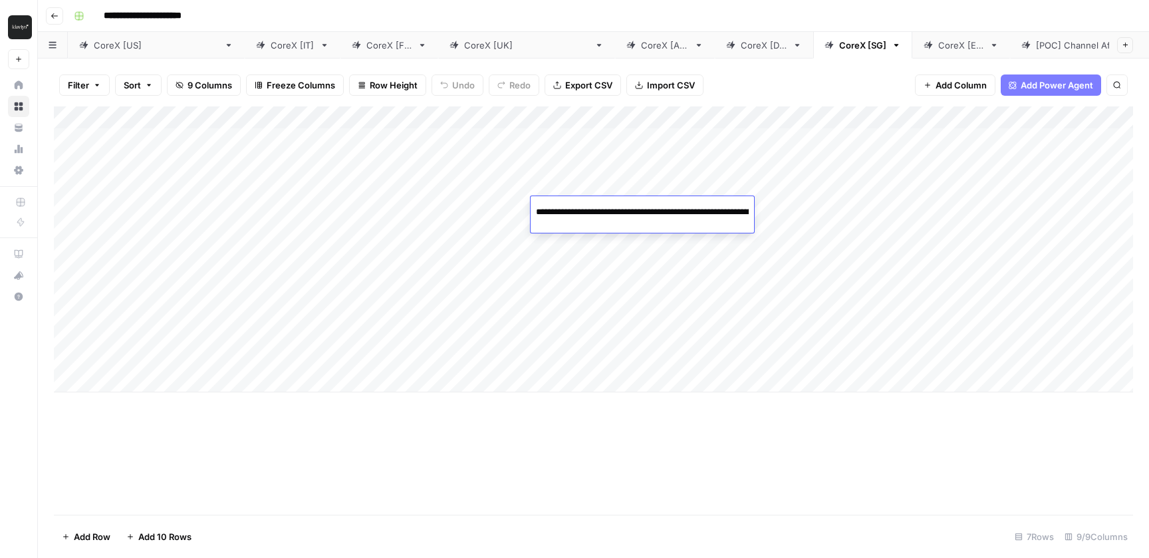
scroll to position [0, 218]
click at [796, 433] on div "Add Column" at bounding box center [593, 310] width 1079 height 408
click at [803, 207] on div "Add Column" at bounding box center [593, 249] width 1079 height 286
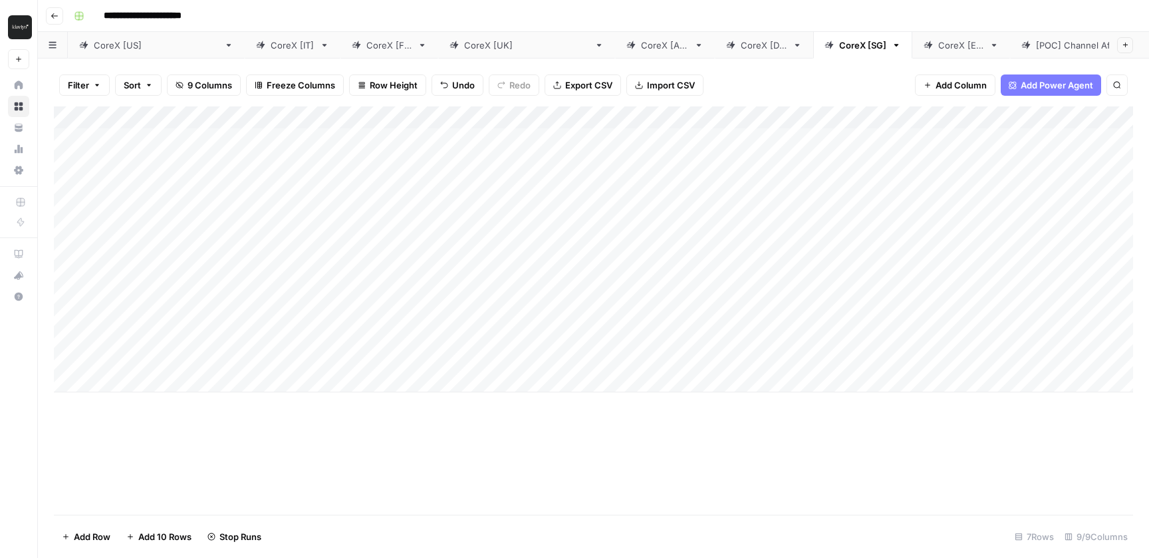
click at [938, 50] on div "CoreX [ES]" at bounding box center [961, 45] width 46 height 13
click at [680, 205] on div "Add Column" at bounding box center [593, 249] width 1079 height 286
type input "**********"
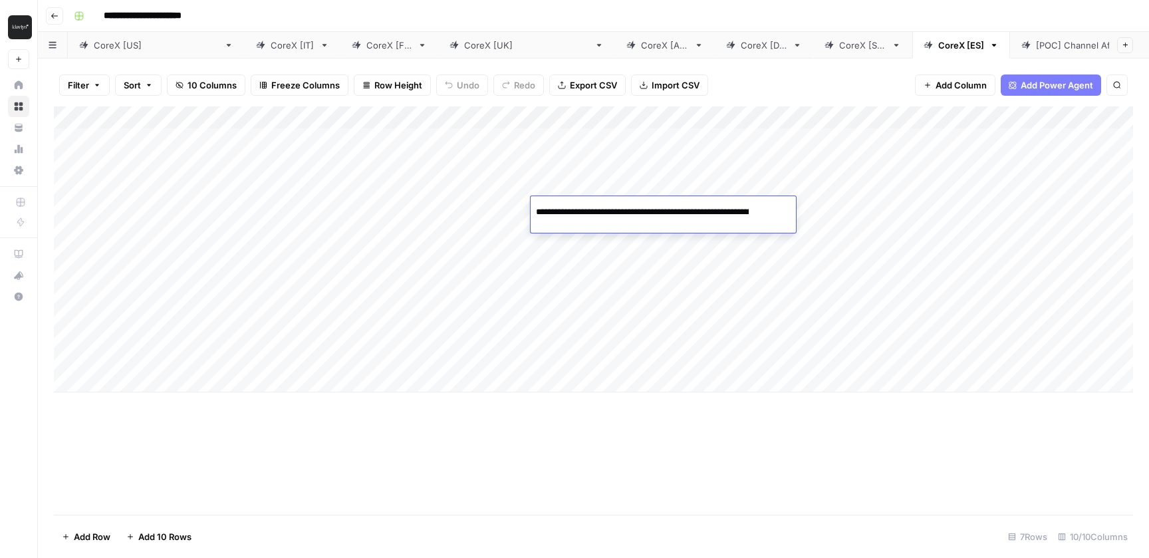
scroll to position [0, 218]
click at [809, 448] on div "Add Column" at bounding box center [593, 310] width 1079 height 408
click at [898, 209] on div "Add Column" at bounding box center [593, 249] width 1079 height 286
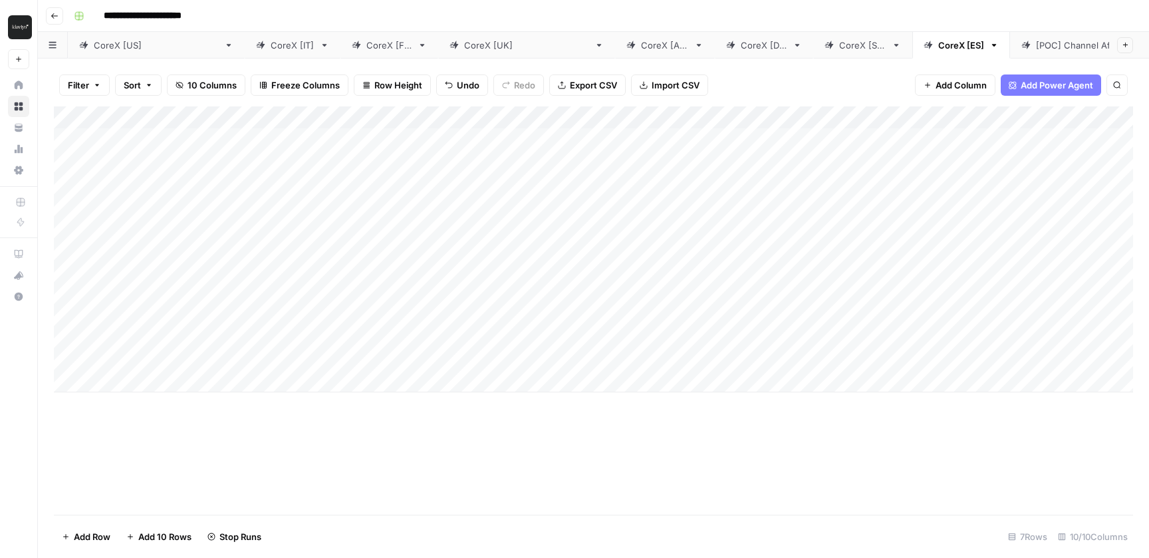
click at [271, 49] on div "CoreX [IT]" at bounding box center [293, 45] width 44 height 13
click at [1048, 207] on div "Add Column" at bounding box center [593, 249] width 1079 height 286
click at [366, 43] on div "CoreX [FR]" at bounding box center [389, 45] width 46 height 13
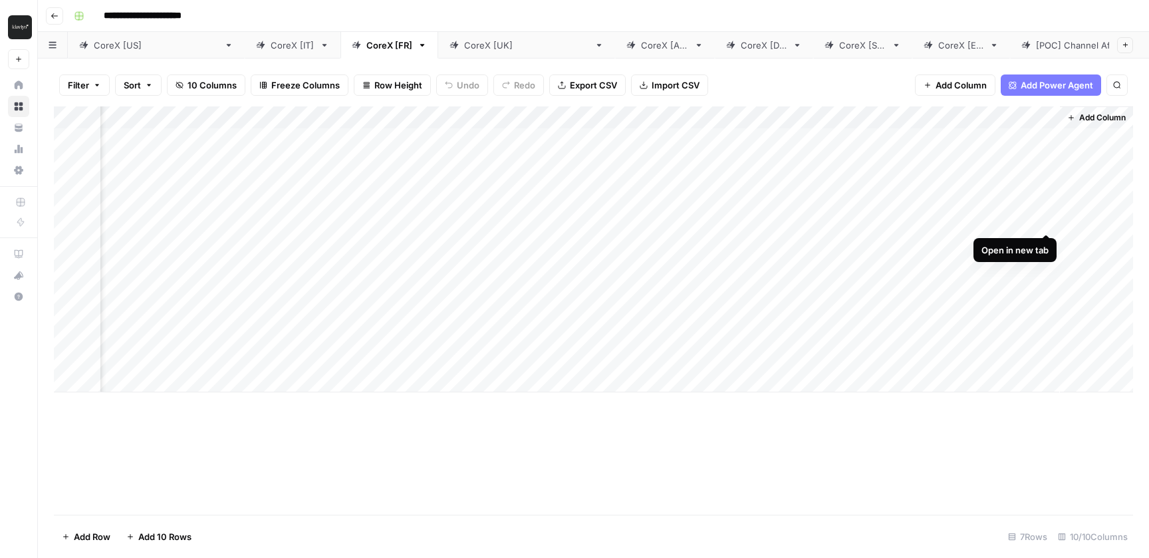
click at [1043, 204] on div "Add Column" at bounding box center [593, 249] width 1079 height 286
click at [438, 55] on link "CoreX [[GEOGRAPHIC_DATA]]" at bounding box center [526, 45] width 177 height 27
click at [566, 205] on div "Add Column" at bounding box center [593, 249] width 1079 height 286
drag, startPoint x: 513, startPoint y: 116, endPoint x: 996, endPoint y: 120, distance: 483.5
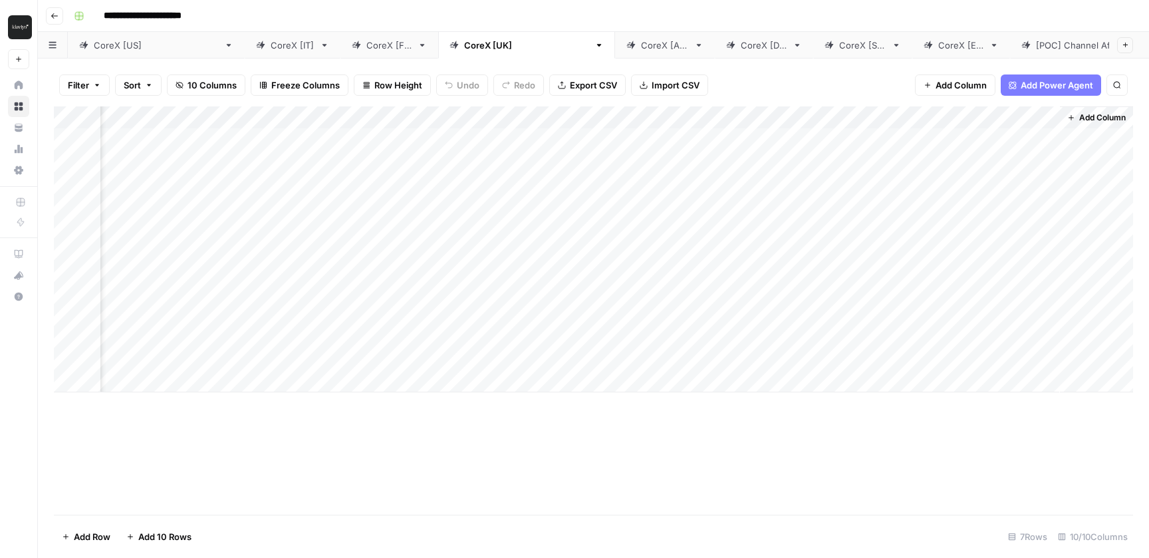
click at [996, 120] on div "Add Column" at bounding box center [593, 249] width 1079 height 286
drag, startPoint x: 755, startPoint y: 116, endPoint x: 537, endPoint y: 118, distance: 218.1
click at [537, 118] on div "Add Column" at bounding box center [593, 249] width 1079 height 286
click at [641, 42] on div "CoreX [AU]" at bounding box center [665, 45] width 48 height 13
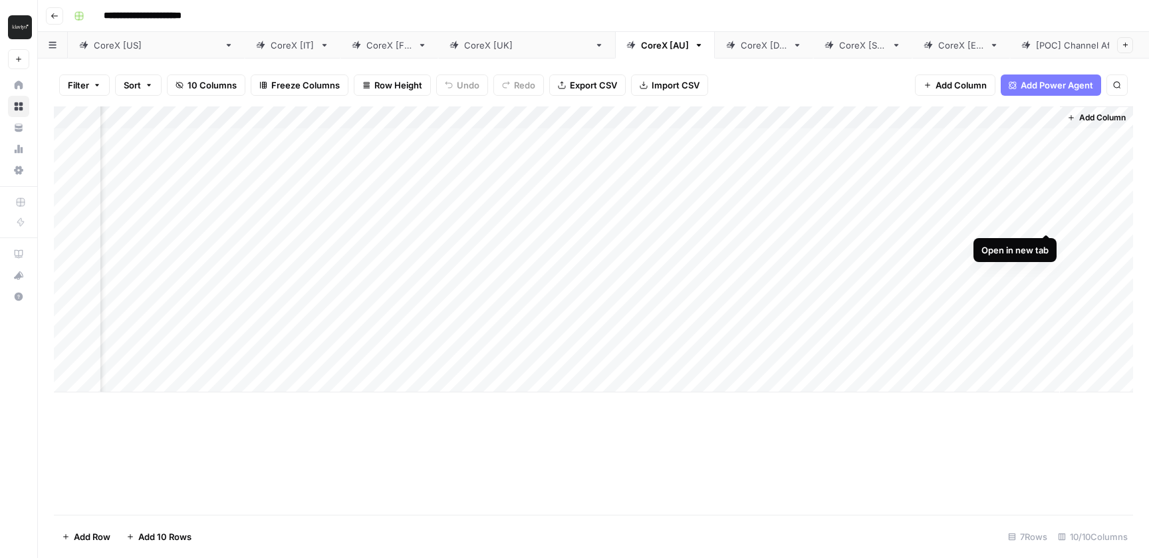
click at [1047, 203] on div "Add Column" at bounding box center [593, 249] width 1079 height 286
click at [741, 43] on div "CoreX [DE]" at bounding box center [764, 45] width 47 height 13
click at [1045, 208] on div "Add Column" at bounding box center [593, 249] width 1079 height 286
click at [839, 45] on div "CoreX [SG]" at bounding box center [862, 45] width 47 height 13
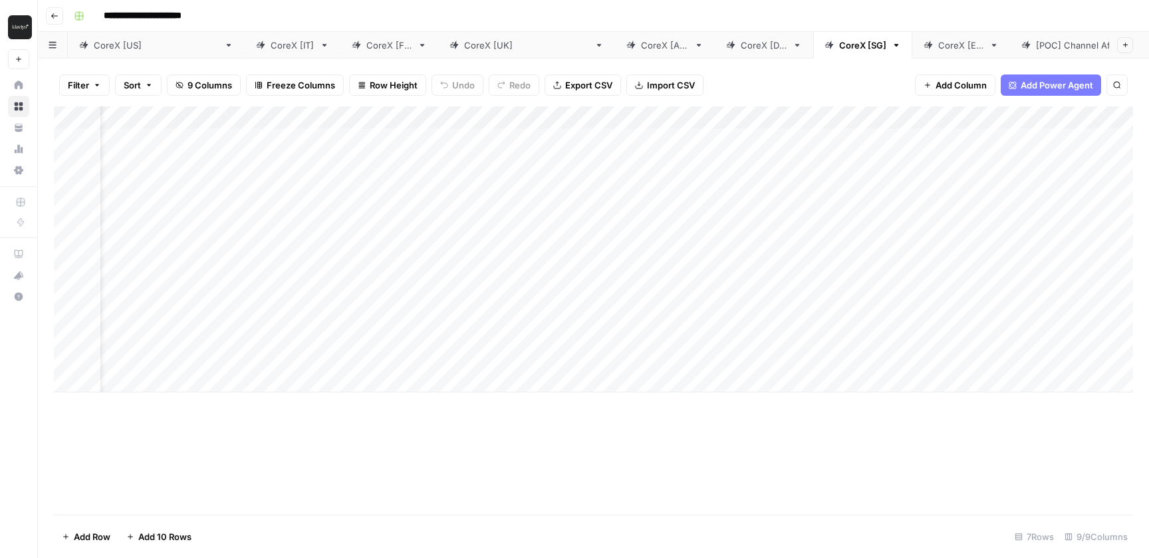
scroll to position [0, 384]
click at [1045, 207] on div "Add Column" at bounding box center [593, 249] width 1079 height 286
click at [912, 53] on link "CoreX [ES]" at bounding box center [961, 45] width 98 height 27
drag, startPoint x: 517, startPoint y: 117, endPoint x: 972, endPoint y: 113, distance: 455.5
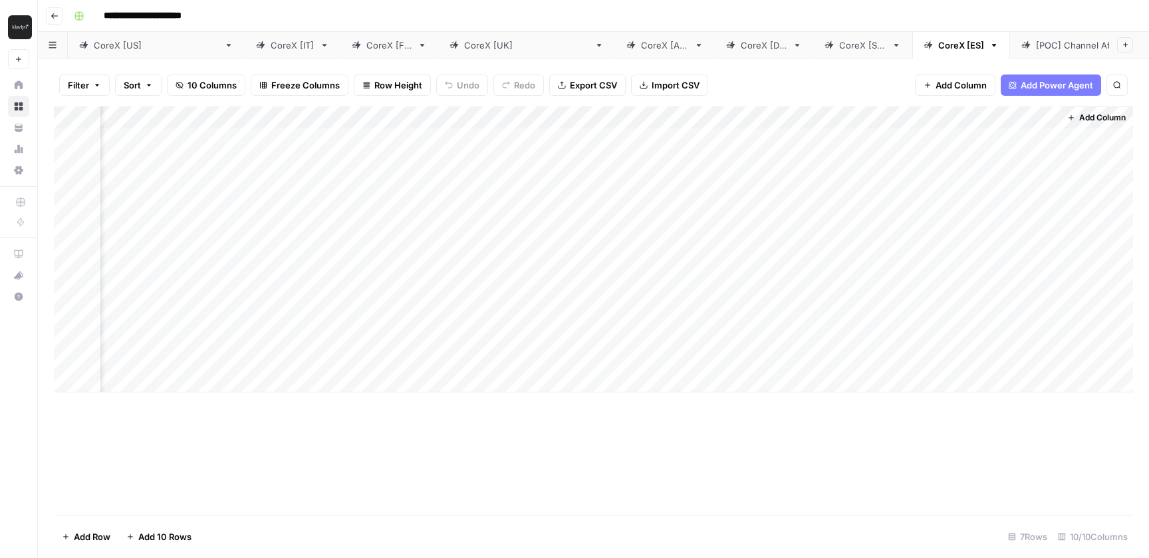
click at [972, 113] on div "Add Column" at bounding box center [593, 249] width 1079 height 286
drag, startPoint x: 764, startPoint y: 112, endPoint x: 557, endPoint y: 113, distance: 206.8
click at [557, 113] on div "Add Column" at bounding box center [593, 249] width 1079 height 286
click at [271, 47] on div "CoreX [IT]" at bounding box center [293, 45] width 44 height 13
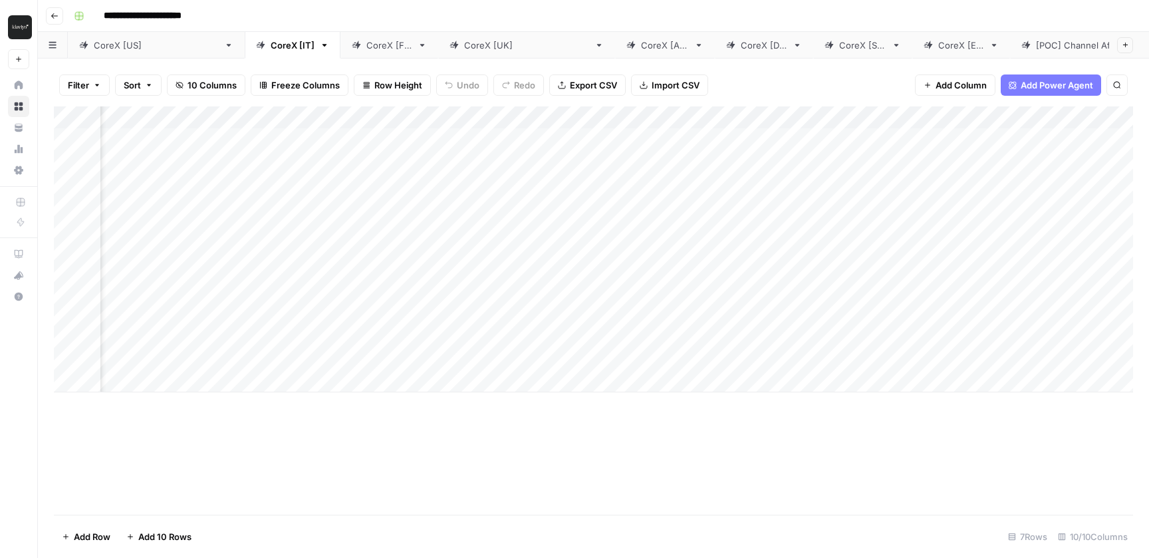
scroll to position [0, 462]
click at [872, 207] on div "Add Column" at bounding box center [593, 249] width 1079 height 286
click at [853, 221] on div "Add Column" at bounding box center [593, 249] width 1079 height 286
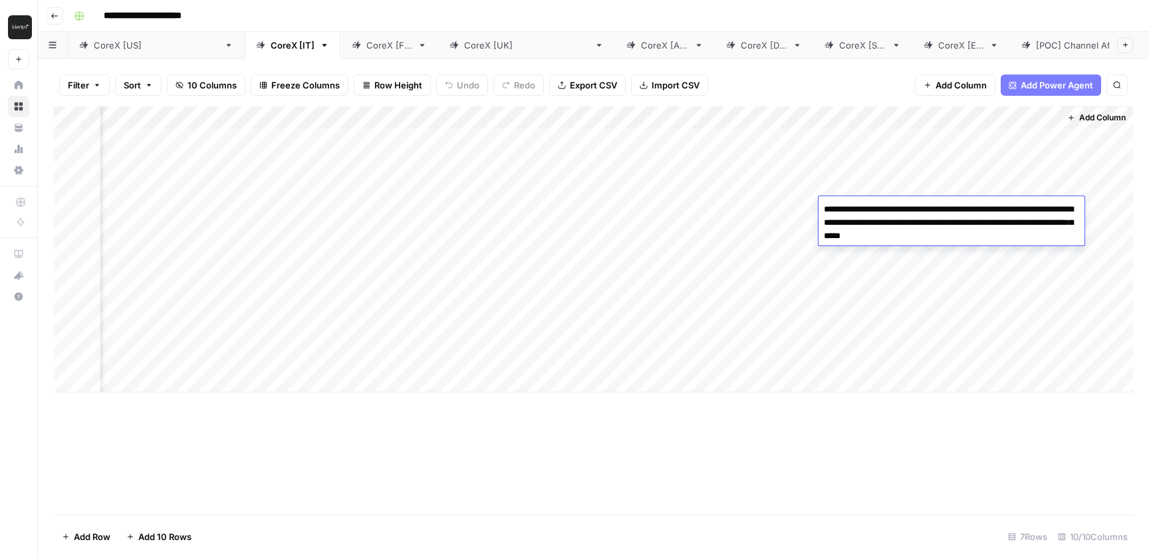
click at [853, 221] on textarea "**********" at bounding box center [952, 222] width 266 height 45
click at [946, 223] on textarea "**********" at bounding box center [952, 222] width 266 height 45
drag, startPoint x: 982, startPoint y: 236, endPoint x: 828, endPoint y: 197, distance: 159.2
click at [828, 197] on div "**********" at bounding box center [952, 220] width 266 height 49
click at [831, 207] on textarea "**********" at bounding box center [952, 222] width 266 height 45
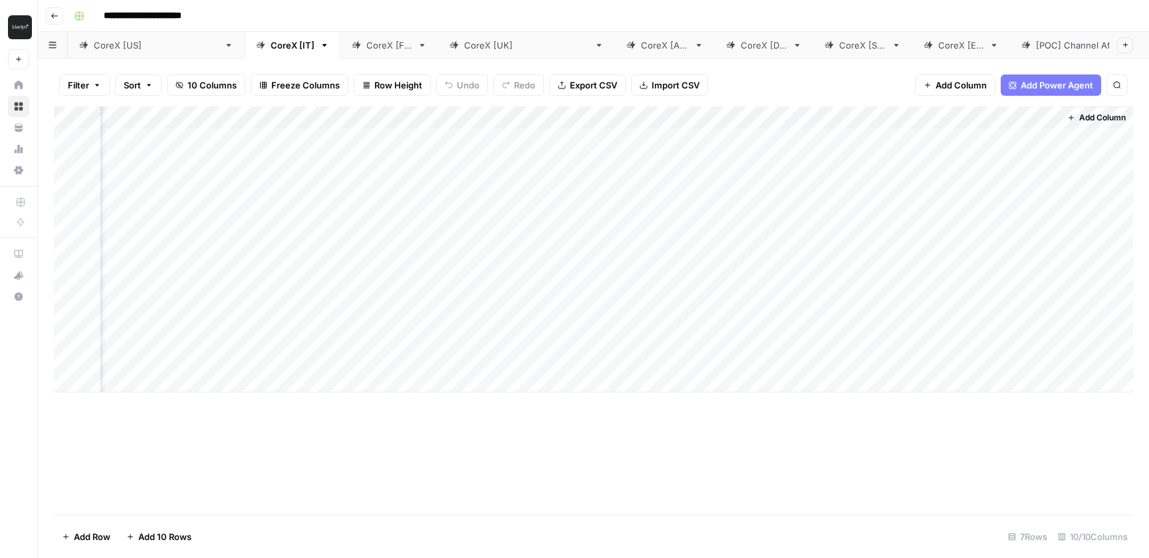
click at [816, 451] on div "Add Column" at bounding box center [593, 310] width 1079 height 408
click at [366, 49] on div "CoreX [FR]" at bounding box center [389, 45] width 46 height 13
click at [863, 218] on div "Add Column" at bounding box center [593, 249] width 1079 height 286
click at [879, 207] on div "Add Column" at bounding box center [593, 249] width 1079 height 286
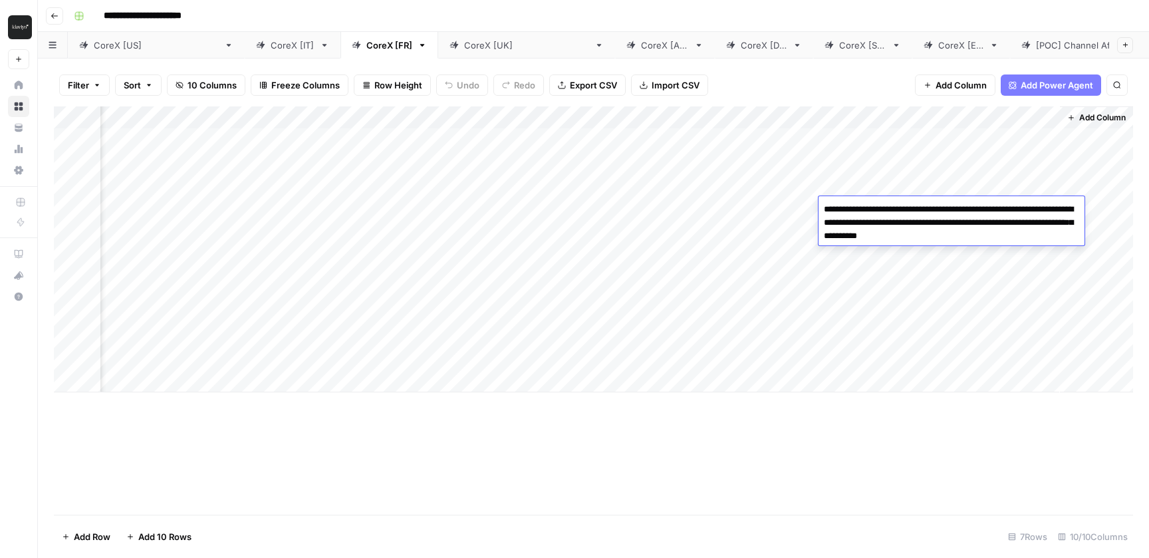
click at [879, 207] on textarea "**********" at bounding box center [952, 222] width 266 height 45
click at [876, 213] on textarea "**********" at bounding box center [952, 222] width 266 height 45
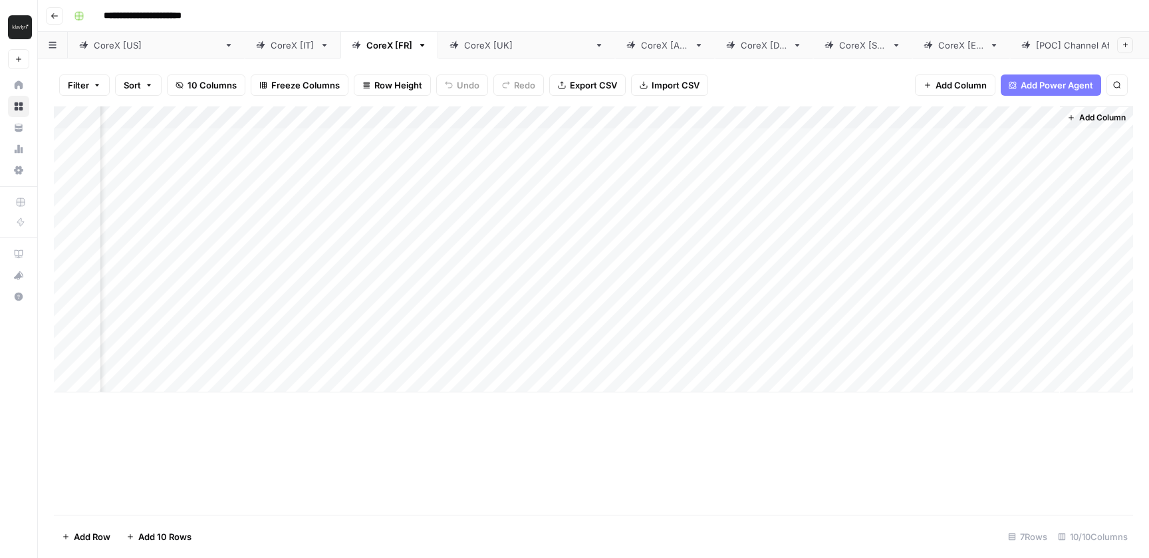
click at [924, 456] on div "Add Column" at bounding box center [593, 310] width 1079 height 408
click at [110, 48] on div "CoreX [[GEOGRAPHIC_DATA]]" at bounding box center [156, 45] width 125 height 13
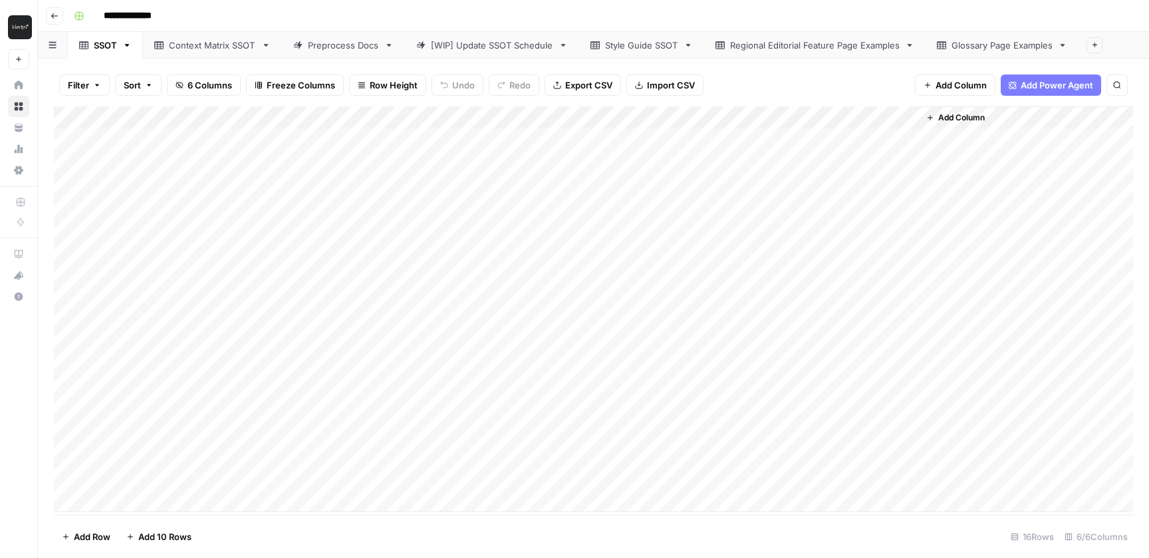
click at [217, 46] on div "Context Matrix SSOT" at bounding box center [212, 45] width 87 height 13
click at [356, 43] on div "Preprocess Docs" at bounding box center [343, 45] width 71 height 13
click at [490, 47] on div "[WIP] Update SSOT Schedule" at bounding box center [492, 45] width 122 height 13
click at [648, 47] on div "Style Guide SSOT" at bounding box center [641, 45] width 73 height 13
click at [812, 48] on div "Regional Editorial Feature Page Examples" at bounding box center [815, 45] width 170 height 13
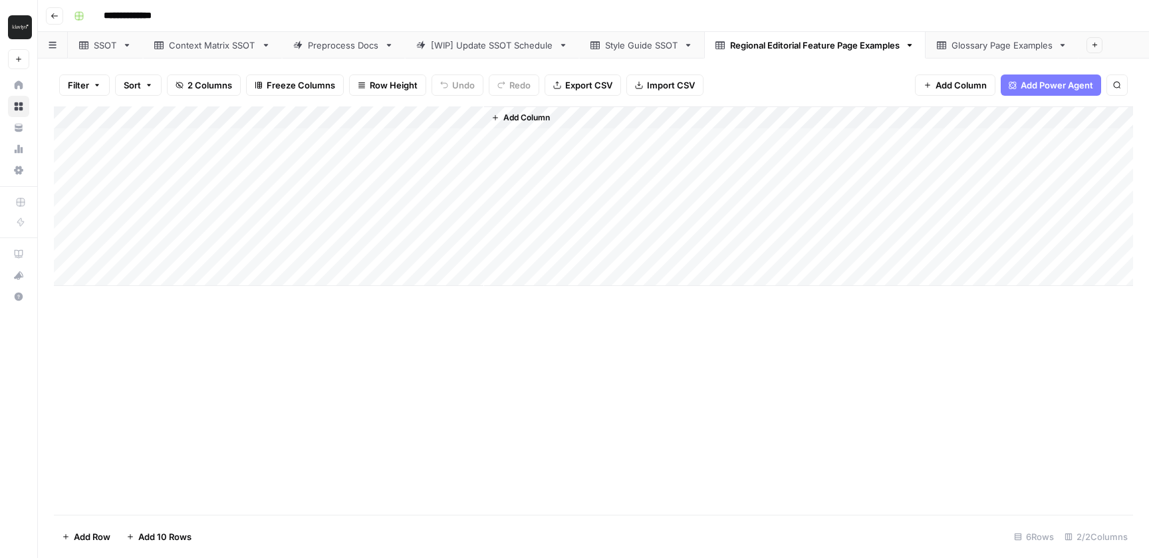
click at [491, 41] on div "[WIP] Update SSOT Schedule" at bounding box center [492, 45] width 122 height 13
click at [354, 47] on div "Preprocess Docs" at bounding box center [343, 45] width 71 height 13
